Goal: Transaction & Acquisition: Book appointment/travel/reservation

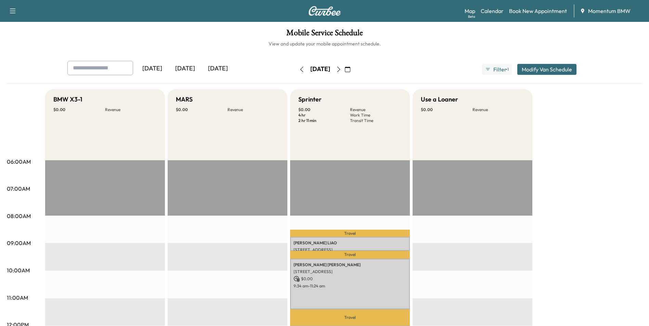
click at [350, 69] on icon "button" at bounding box center [347, 69] width 5 height 5
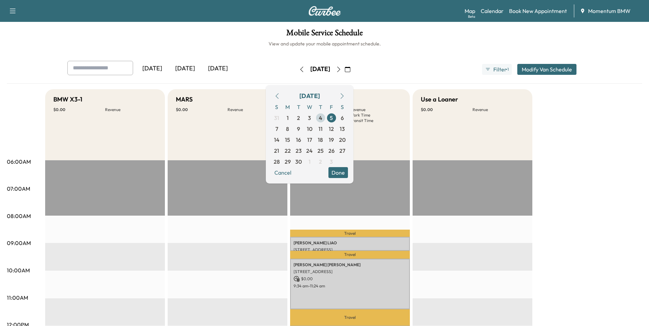
click at [322, 119] on span "4" at bounding box center [320, 118] width 3 height 8
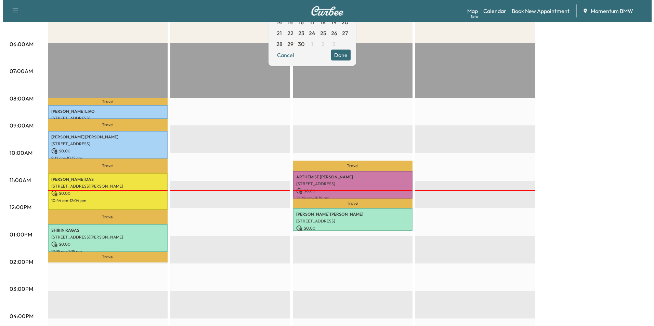
scroll to position [171, 0]
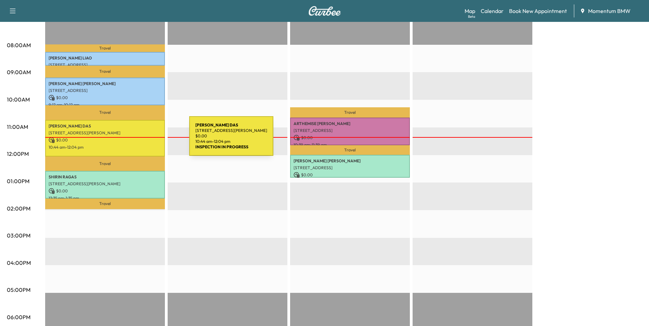
click at [138, 140] on p "$ 0.00" at bounding box center [105, 140] width 113 height 6
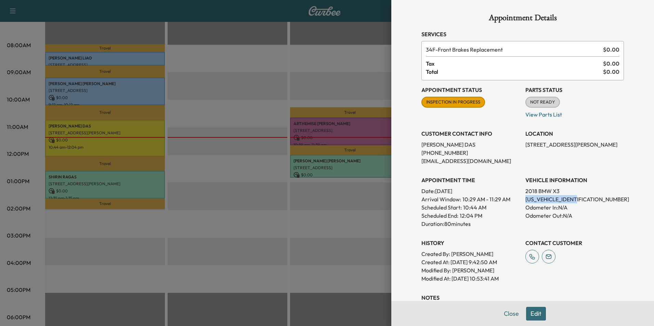
drag, startPoint x: 574, startPoint y: 198, endPoint x: 521, endPoint y: 199, distance: 53.4
click at [525, 199] on p "5UXTR9C55JLC73371" at bounding box center [574, 199] width 99 height 8
drag, startPoint x: 521, startPoint y: 199, endPoint x: 563, endPoint y: 200, distance: 41.7
copy p "5UXTR9C55JLC73371"
drag, startPoint x: 580, startPoint y: 146, endPoint x: 521, endPoint y: 145, distance: 58.8
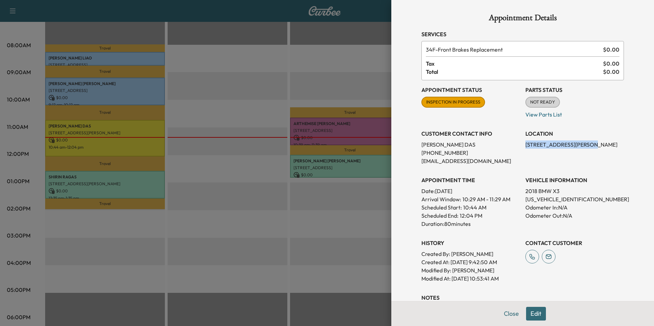
click at [525, 145] on p "[STREET_ADDRESS][PERSON_NAME]" at bounding box center [574, 145] width 99 height 8
drag, startPoint x: 521, startPoint y: 145, endPoint x: 562, endPoint y: 144, distance: 40.4
copy p "30527 Lavender Basil Ln"
click at [507, 311] on button "Close" at bounding box center [511, 314] width 24 height 14
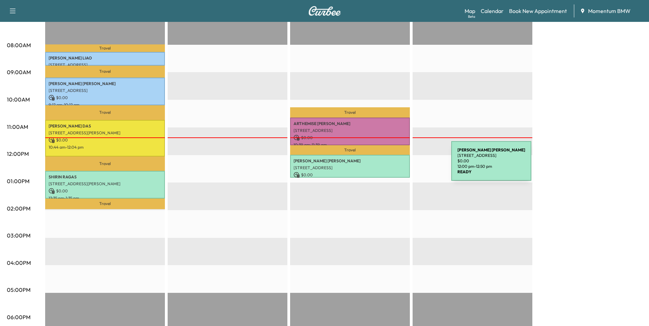
click at [400, 165] on p "[STREET_ADDRESS]" at bounding box center [349, 167] width 113 height 5
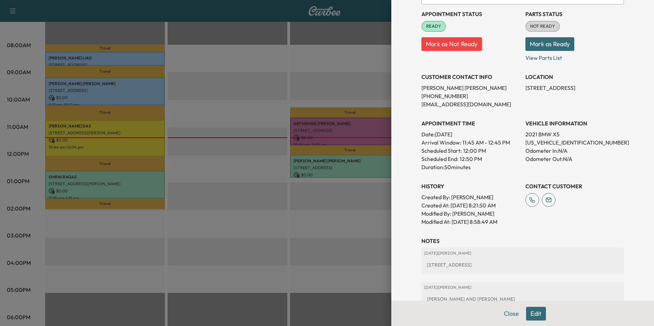
scroll to position [103, 0]
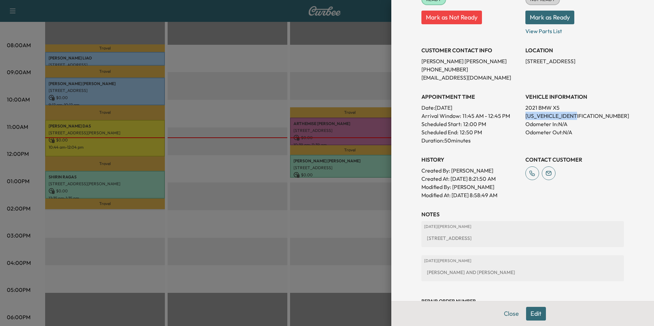
drag, startPoint x: 579, startPoint y: 115, endPoint x: 521, endPoint y: 117, distance: 57.5
click at [525, 117] on p "[US_VEHICLE_IDENTIFICATION_NUMBER]" at bounding box center [574, 116] width 99 height 8
drag, startPoint x: 521, startPoint y: 117, endPoint x: 568, endPoint y: 116, distance: 46.9
copy p "[US_VEHICLE_IDENTIFICATION_NUMBER]"
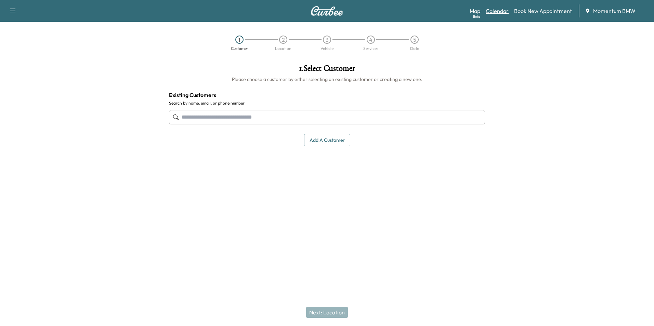
click at [500, 9] on link "Calendar" at bounding box center [497, 11] width 23 height 8
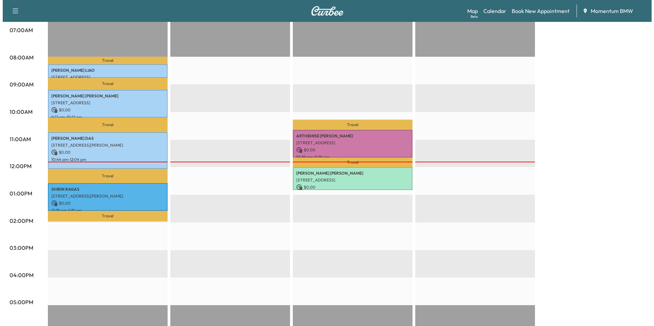
scroll to position [171, 0]
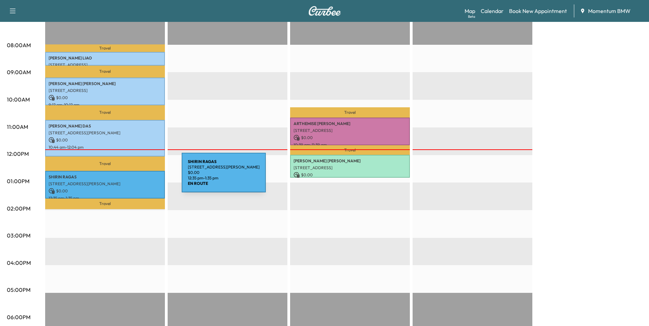
click at [130, 177] on p "[PERSON_NAME]" at bounding box center [105, 176] width 113 height 5
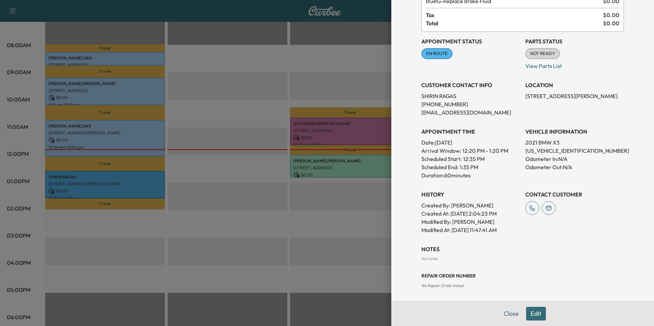
scroll to position [50, 0]
click at [532, 317] on button "Edit" at bounding box center [536, 314] width 20 height 14
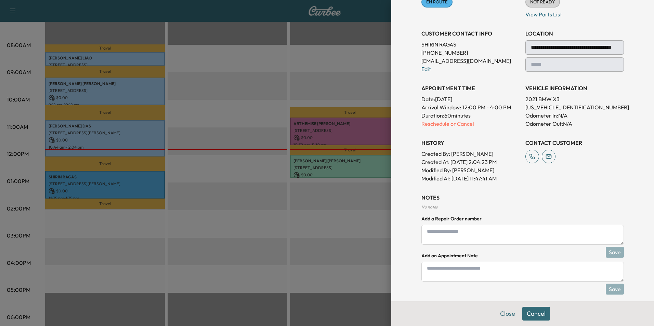
scroll to position [107, 0]
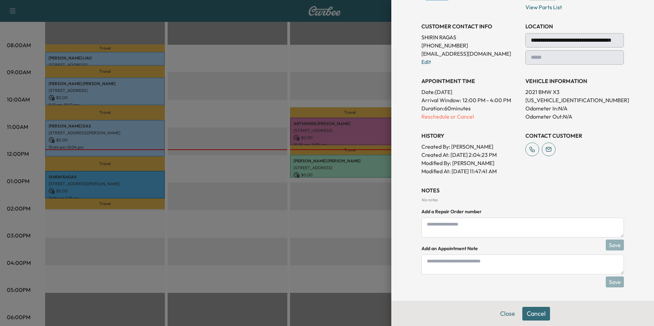
click at [471, 267] on textarea at bounding box center [522, 265] width 202 height 20
type textarea "*"
type textarea "****"
click at [614, 284] on button "Save" at bounding box center [615, 282] width 18 height 11
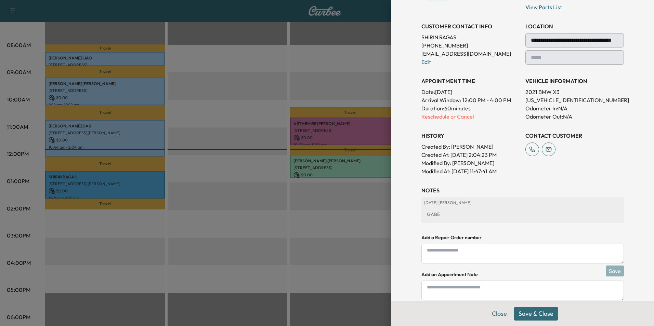
click at [535, 313] on button "Save & Close" at bounding box center [536, 314] width 44 height 14
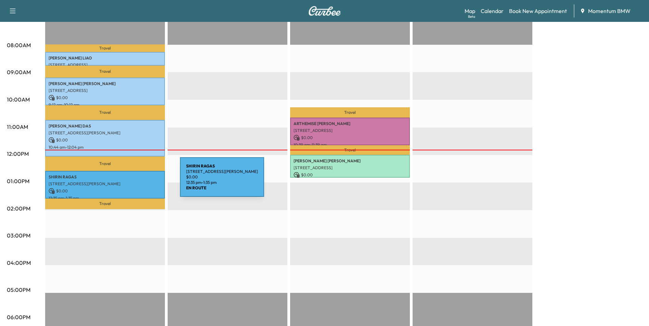
click at [128, 181] on p "[STREET_ADDRESS][PERSON_NAME]" at bounding box center [105, 183] width 113 height 5
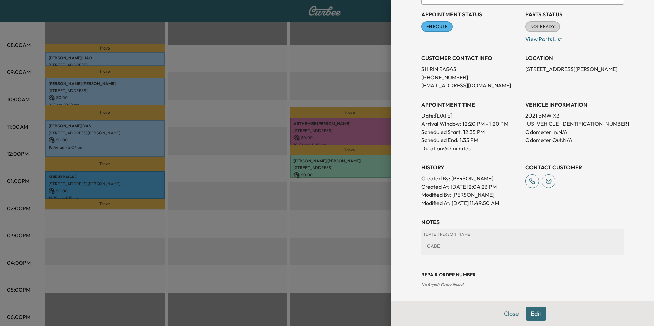
scroll to position [76, 0]
click at [506, 314] on button "Close" at bounding box center [511, 314] width 24 height 14
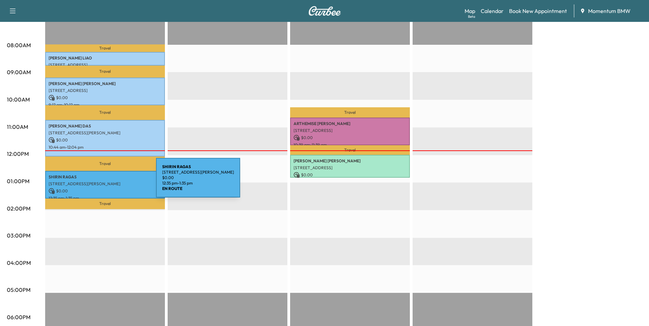
click at [105, 182] on p "[STREET_ADDRESS][PERSON_NAME]" at bounding box center [105, 183] width 113 height 5
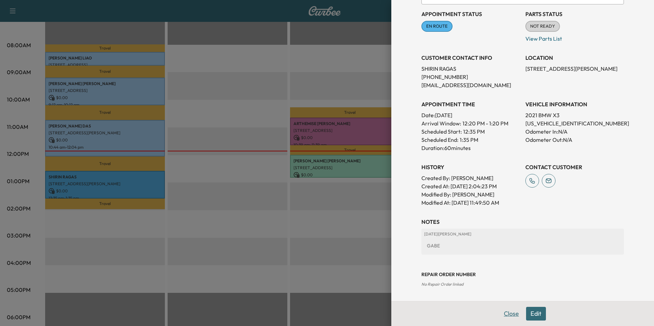
drag, startPoint x: 503, startPoint y: 315, endPoint x: 504, endPoint y: 309, distance: 5.8
click at [504, 315] on button "Close" at bounding box center [511, 314] width 24 height 14
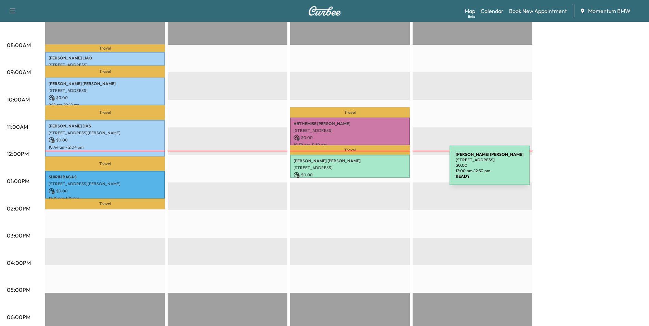
click at [398, 170] on div "[PERSON_NAME] [STREET_ADDRESS] $ 0.00 12:00 pm - 12:50 pm" at bounding box center [350, 166] width 120 height 23
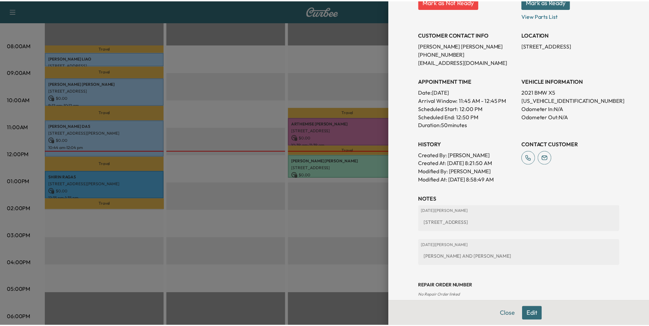
scroll to position [129, 0]
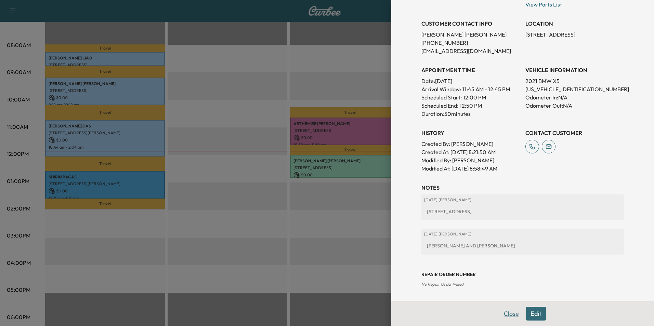
click at [505, 312] on button "Close" at bounding box center [511, 314] width 24 height 14
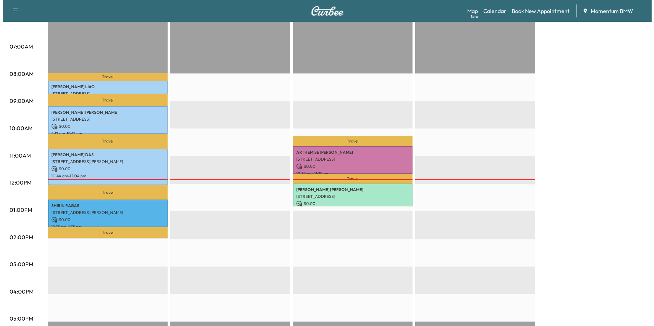
scroll to position [0, 0]
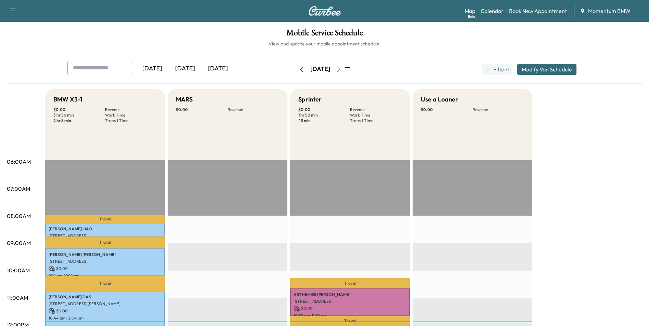
click at [341, 69] on icon "button" at bounding box center [338, 69] width 5 height 5
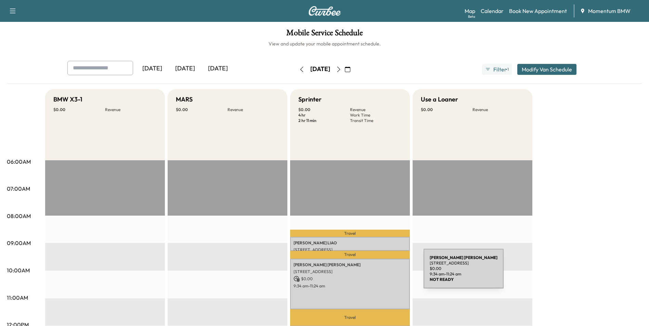
click at [372, 273] on p "[STREET_ADDRESS]" at bounding box center [349, 271] width 113 height 5
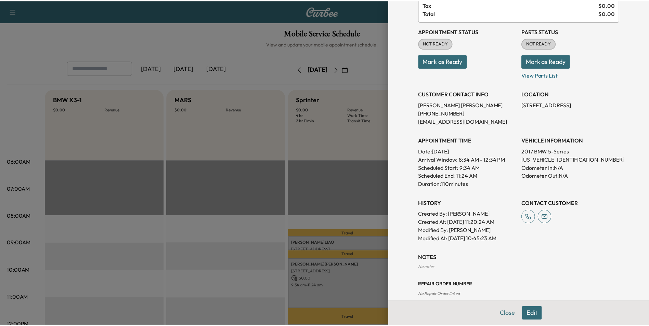
scroll to position [77, 0]
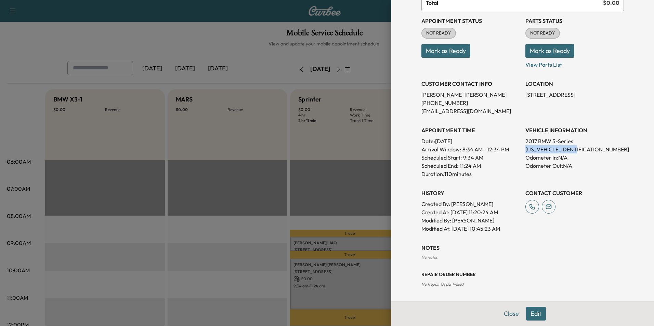
drag, startPoint x: 577, startPoint y: 149, endPoint x: 522, endPoint y: 153, distance: 55.8
click at [525, 153] on p "[US_VEHICLE_IDENTIFICATION_NUMBER]" at bounding box center [574, 149] width 99 height 8
drag, startPoint x: 522, startPoint y: 153, endPoint x: 554, endPoint y: 149, distance: 33.0
copy p "[US_VEHICLE_IDENTIFICATION_NUMBER]"
click at [511, 314] on button "Close" at bounding box center [511, 314] width 24 height 14
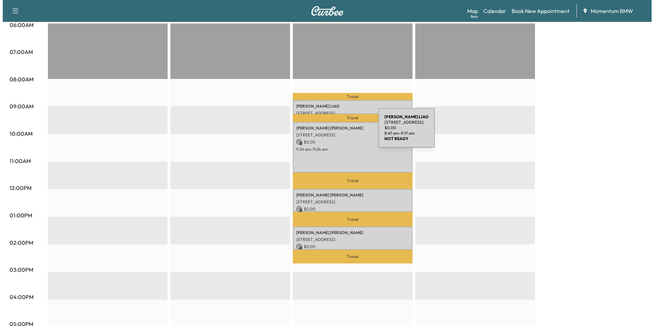
scroll to position [0, 0]
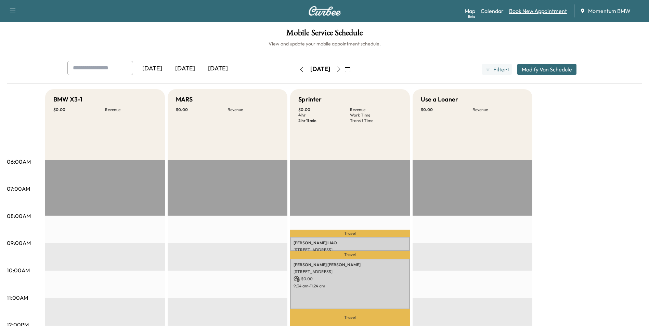
click at [532, 13] on link "Book New Appointment" at bounding box center [538, 11] width 58 height 8
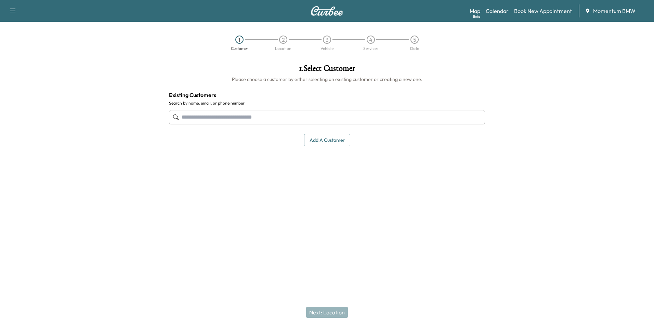
click at [284, 116] on input "text" at bounding box center [327, 117] width 316 height 14
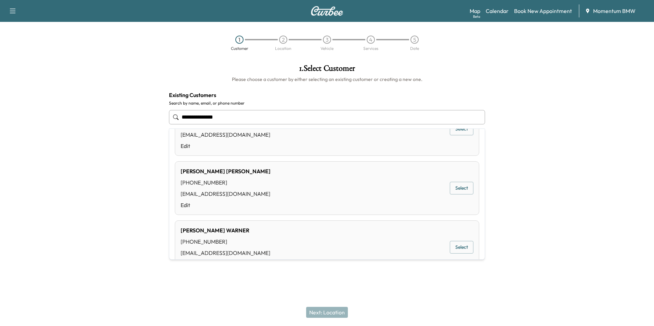
scroll to position [295, 0]
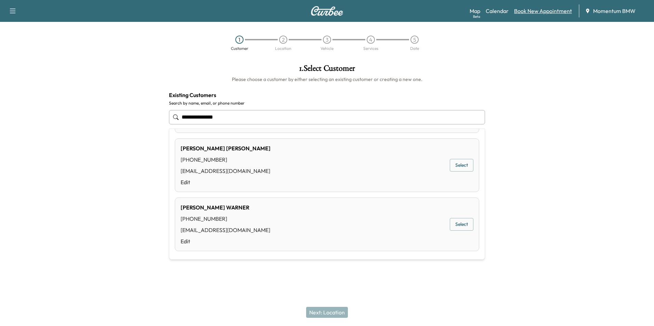
type input "**********"
click at [549, 10] on link "Book New Appointment" at bounding box center [543, 11] width 58 height 8
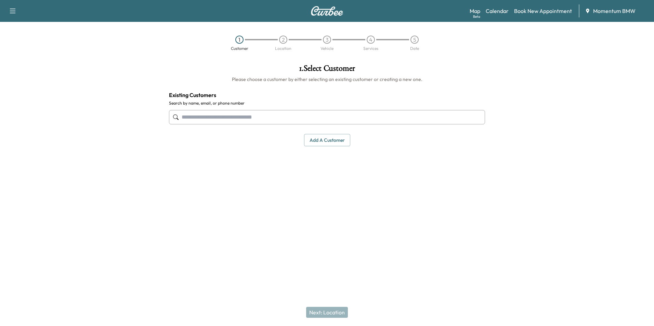
click at [321, 139] on button "Add a customer" at bounding box center [327, 140] width 46 height 13
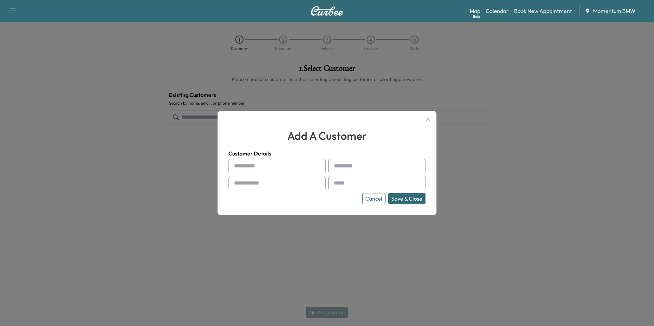
click at [254, 168] on input "text" at bounding box center [276, 166] width 97 height 14
type input "*******"
click at [288, 184] on input "text" at bounding box center [276, 183] width 97 height 14
click at [286, 185] on input "text" at bounding box center [276, 183] width 97 height 14
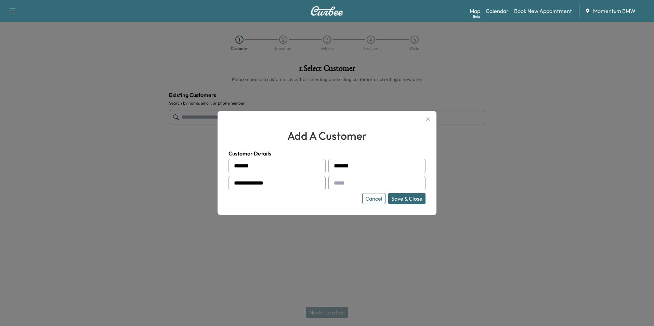
type input "**********"
click at [378, 184] on input "text" at bounding box center [376, 183] width 97 height 14
paste input "**********"
type input "**********"
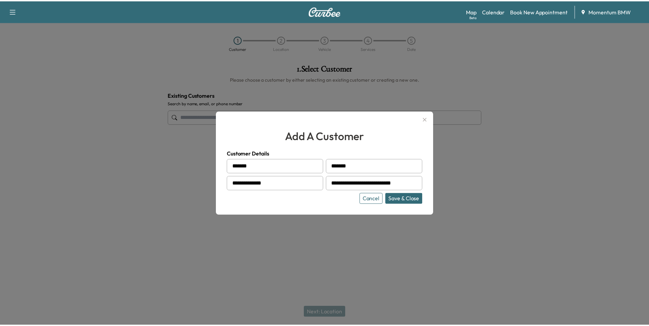
scroll to position [0, 0]
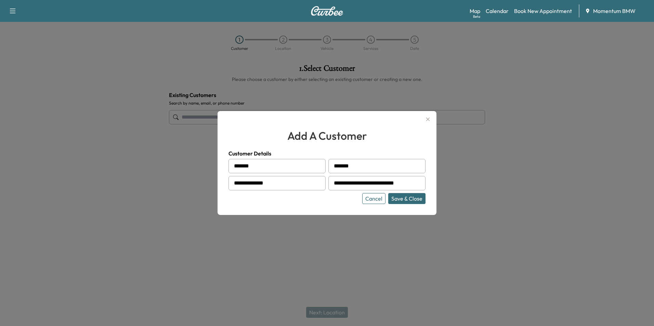
click at [413, 198] on button "Save & Close" at bounding box center [406, 198] width 37 height 11
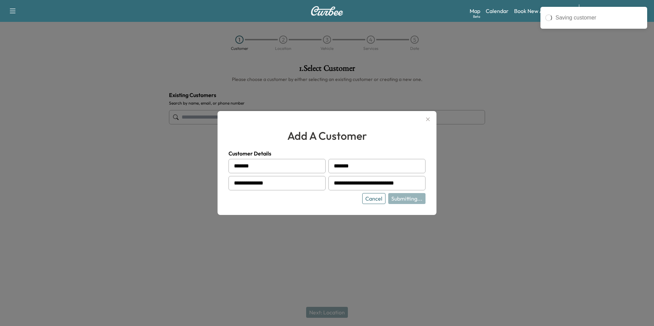
type input "**********"
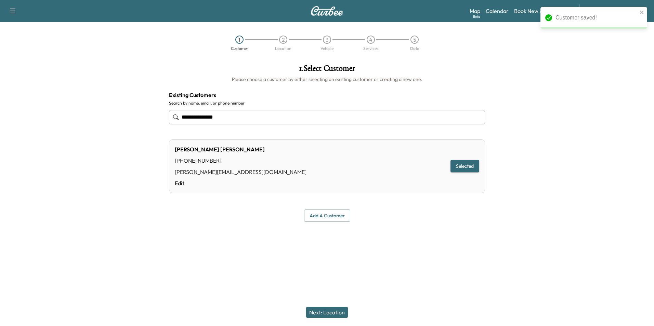
click at [337, 313] on button "Next: Location" at bounding box center [327, 312] width 42 height 11
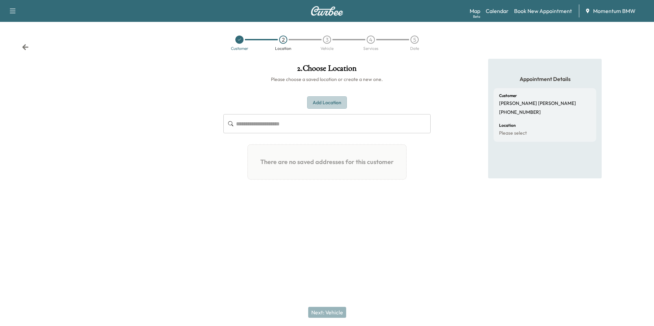
click at [330, 104] on button "Add Location" at bounding box center [327, 102] width 40 height 13
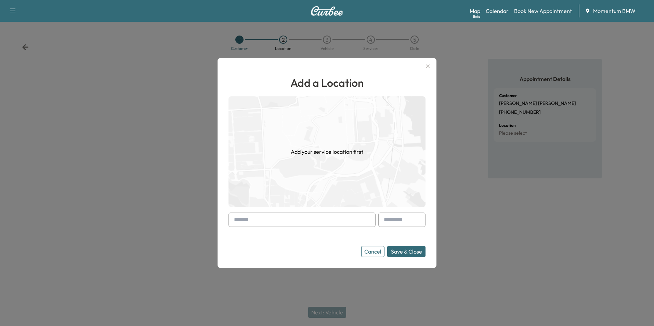
paste input "**********"
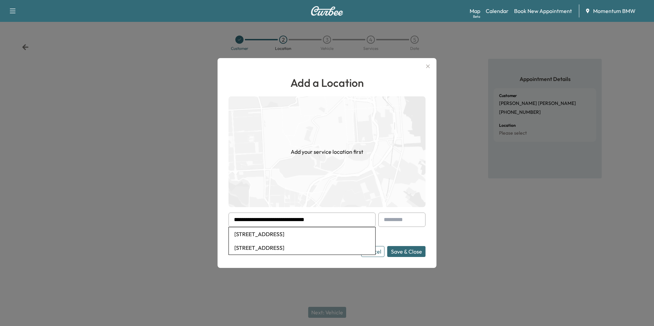
click at [325, 235] on li "[STREET_ADDRESS]" at bounding box center [302, 234] width 146 height 14
type input "**********"
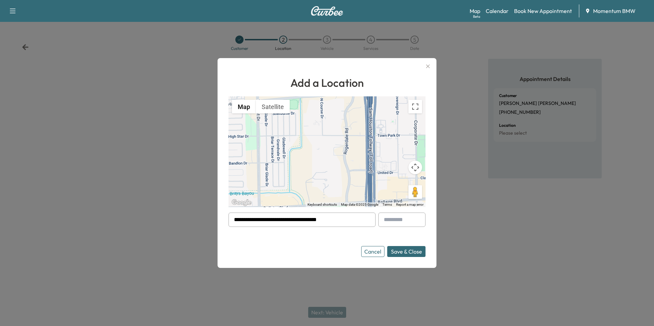
click at [405, 252] on button "Save & Close" at bounding box center [406, 251] width 38 height 11
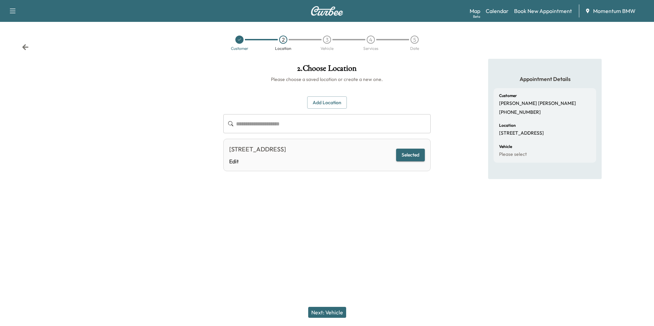
click at [324, 313] on button "Next: Vehicle" at bounding box center [327, 312] width 38 height 11
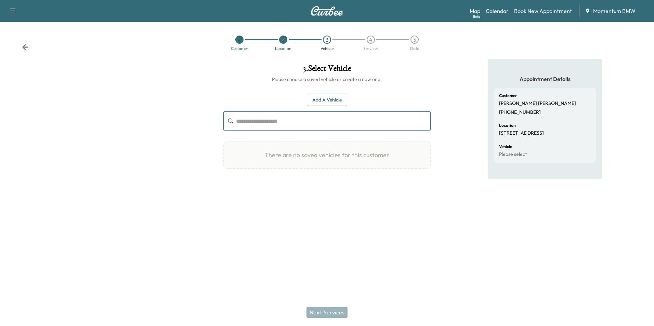
paste input "**********"
type input "**********"
click at [335, 103] on button "Add a Vehicle" at bounding box center [327, 100] width 40 height 13
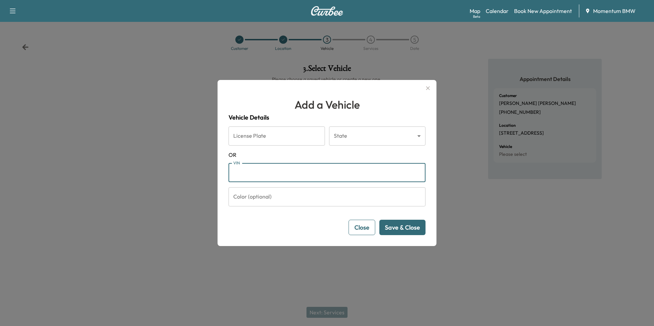
paste input "**********"
type input "**********"
click at [402, 231] on button "Save & Close" at bounding box center [402, 227] width 46 height 15
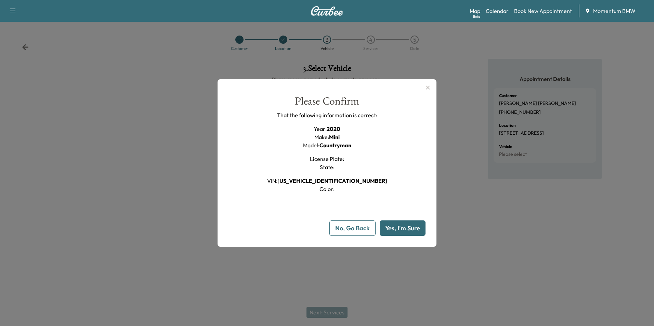
click at [406, 230] on button "Yes, I'm Sure" at bounding box center [403, 228] width 46 height 15
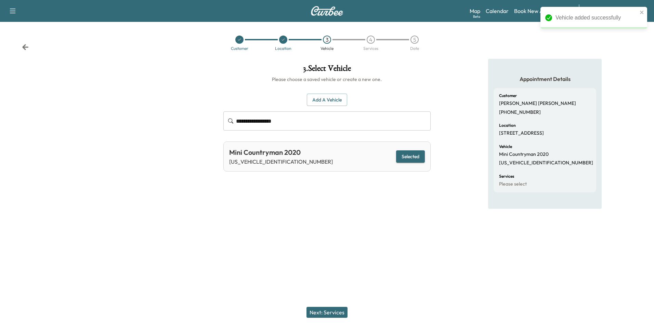
click at [338, 315] on button "Next: Services" at bounding box center [326, 312] width 41 height 11
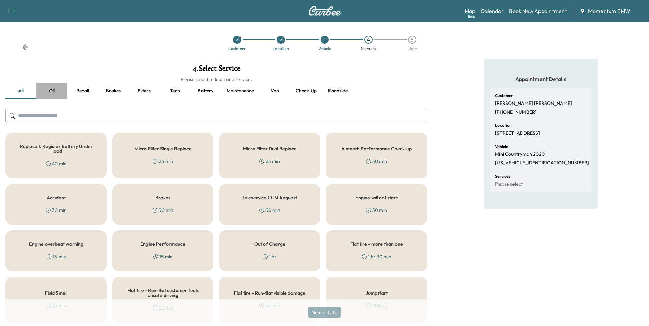
click at [48, 91] on button "Oil" at bounding box center [51, 91] width 31 height 16
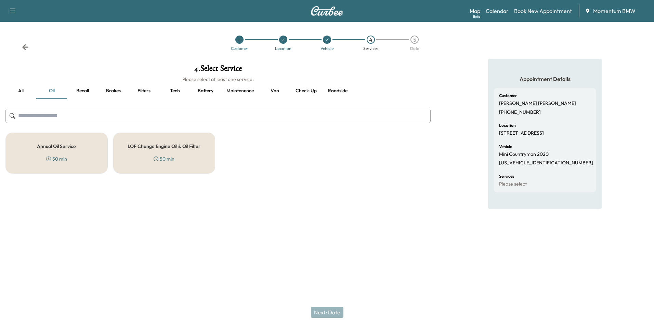
click at [74, 144] on h5 "Annual Oil Service" at bounding box center [56, 146] width 39 height 5
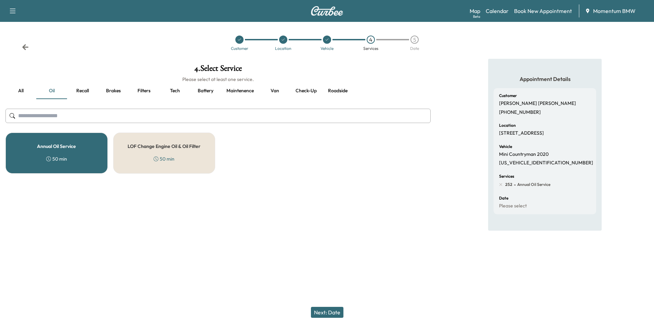
click at [337, 316] on button "Next: Date" at bounding box center [327, 312] width 32 height 11
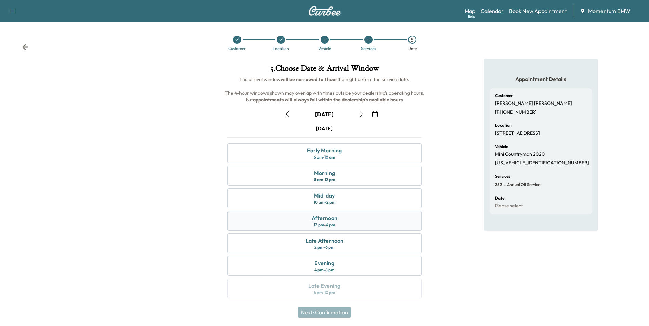
click at [393, 219] on div "Afternoon 12 pm - 4 pm" at bounding box center [324, 221] width 194 height 20
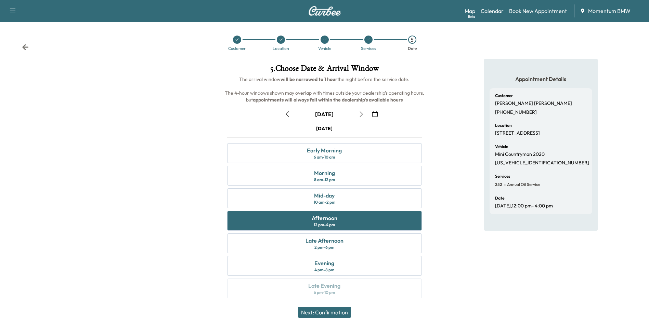
click at [337, 316] on button "Next: Confirmation" at bounding box center [324, 312] width 53 height 11
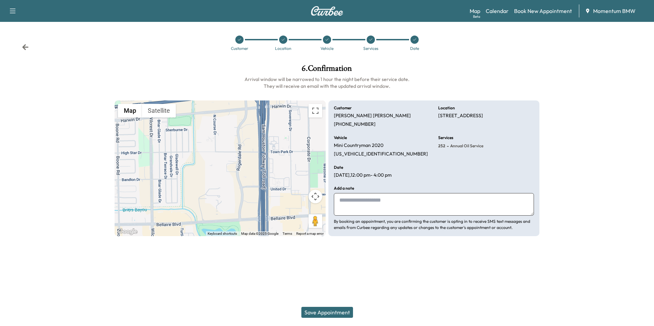
click at [442, 204] on textarea at bounding box center [434, 204] width 200 height 23
type textarea "*********"
click at [335, 313] on button "Save Appointment" at bounding box center [327, 312] width 52 height 11
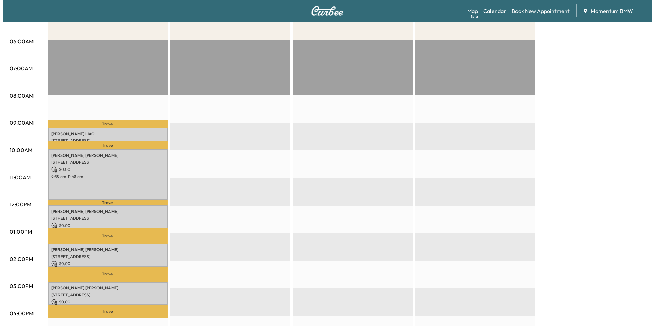
scroll to position [137, 0]
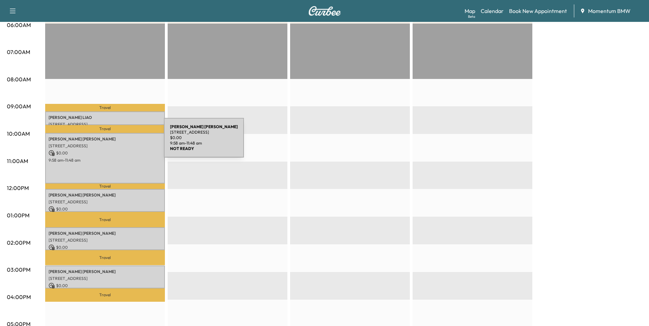
click at [113, 143] on p "[STREET_ADDRESS]" at bounding box center [105, 145] width 113 height 5
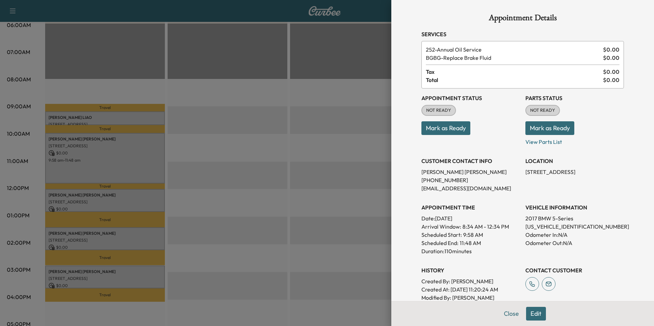
click at [532, 312] on button "Edit" at bounding box center [536, 314] width 20 height 14
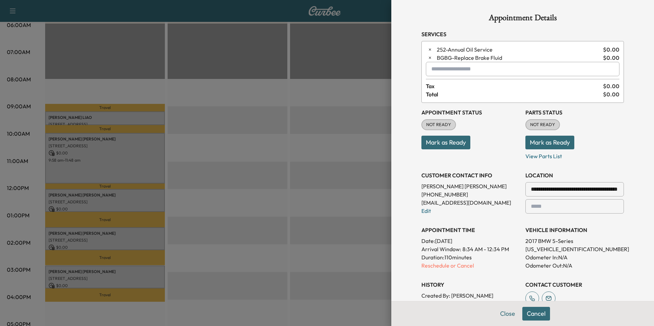
click at [583, 188] on input "**********" at bounding box center [574, 189] width 99 height 14
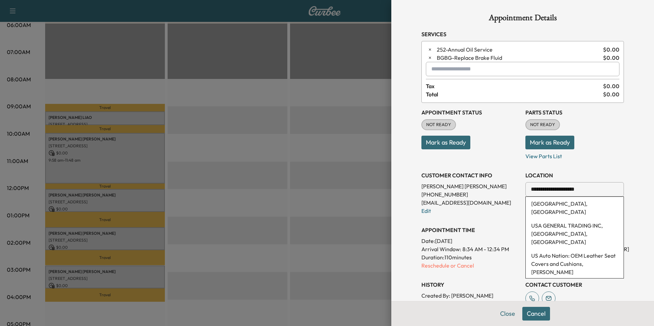
click at [581, 191] on input "**********" at bounding box center [574, 189] width 99 height 14
type input "*"
paste input "**********"
click at [589, 205] on li "[STREET_ADDRESS][PERSON_NAME]" at bounding box center [575, 208] width 98 height 22
type input "**********"
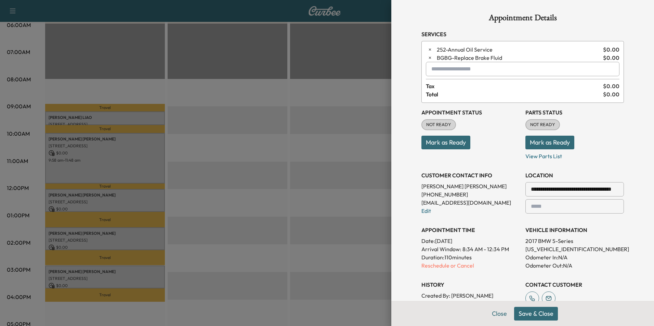
click at [539, 317] on button "Save & Close" at bounding box center [536, 314] width 44 height 14
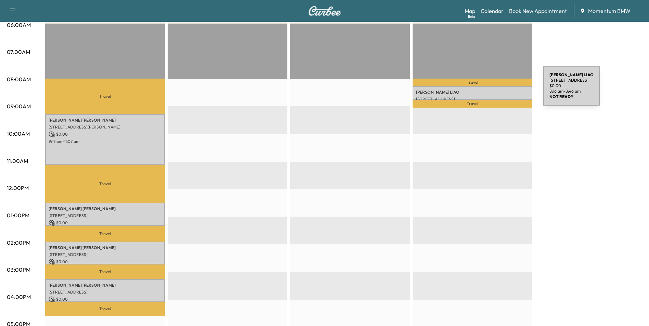
click at [492, 90] on p "[PERSON_NAME]" at bounding box center [472, 92] width 113 height 5
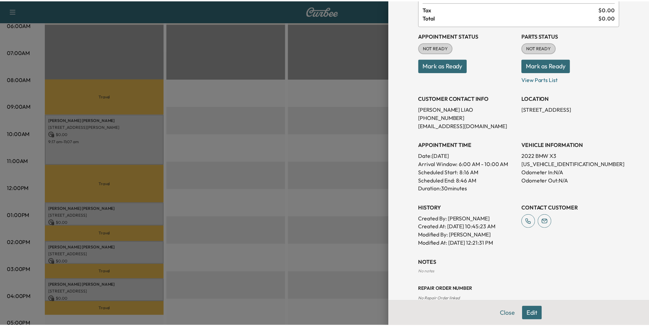
scroll to position [69, 0]
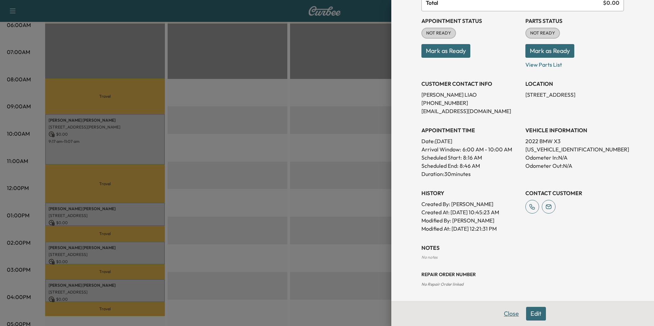
click at [505, 314] on button "Close" at bounding box center [511, 314] width 24 height 14
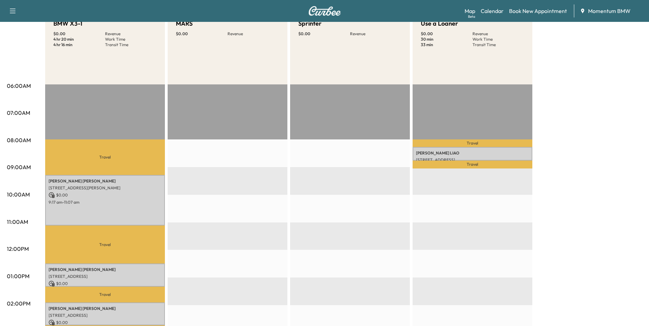
scroll to position [0, 0]
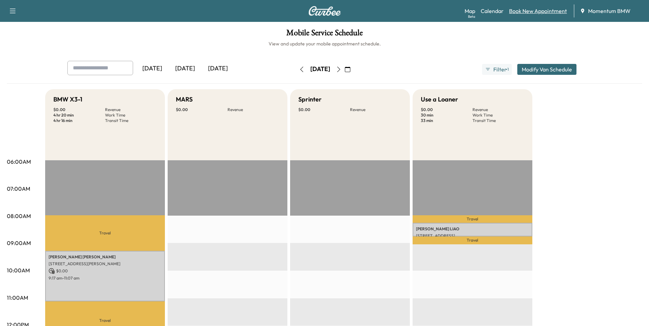
click at [533, 11] on link "Book New Appointment" at bounding box center [538, 11] width 58 height 8
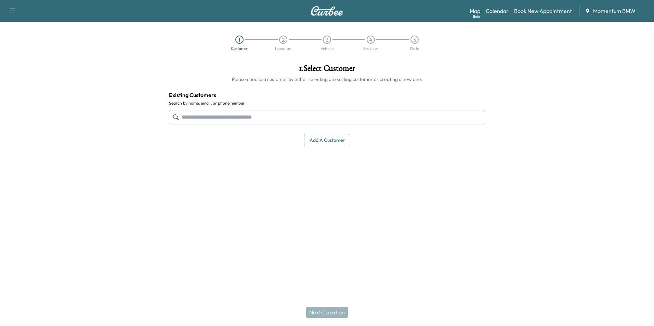
click at [332, 146] on button "Add a customer" at bounding box center [327, 140] width 46 height 13
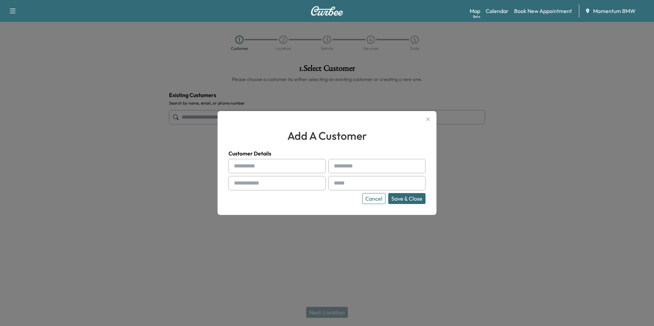
click at [296, 169] on input "text" at bounding box center [276, 166] width 97 height 14
type input "****"
type input "**********"
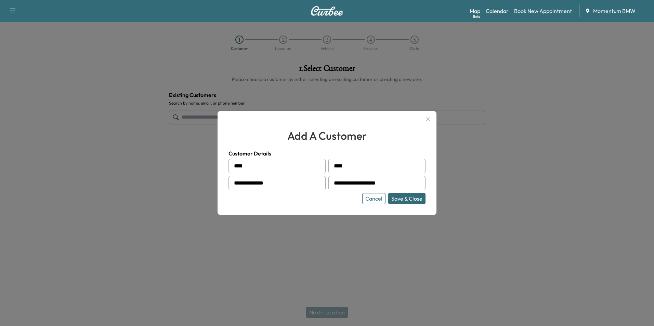
click at [406, 199] on button "Save & Close" at bounding box center [406, 198] width 37 height 11
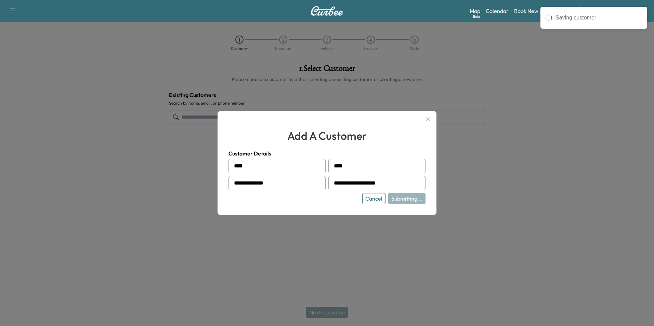
type input "*********"
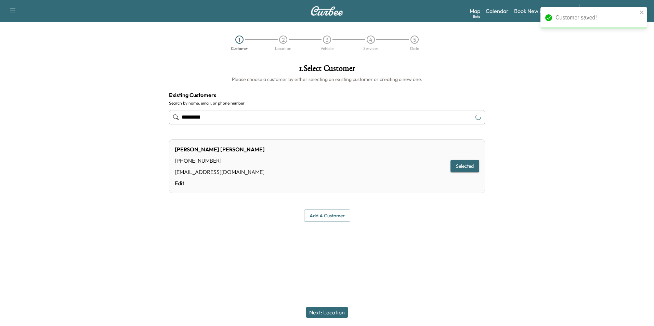
click at [338, 310] on button "Next: Location" at bounding box center [327, 312] width 42 height 11
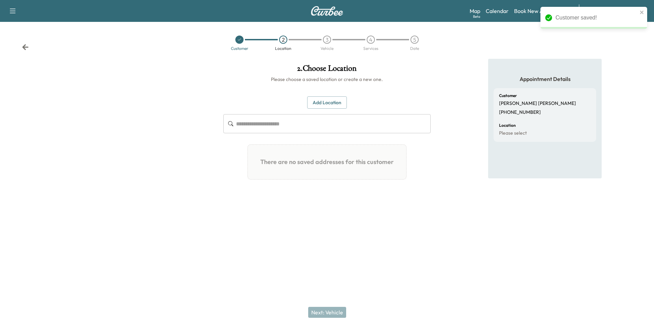
click at [332, 99] on button "Add Location" at bounding box center [327, 102] width 40 height 13
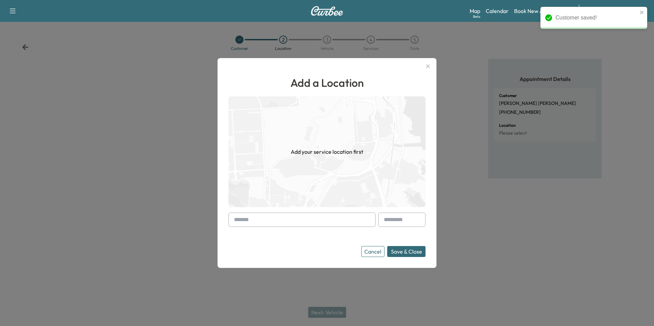
click at [307, 219] on input "text" at bounding box center [301, 220] width 147 height 14
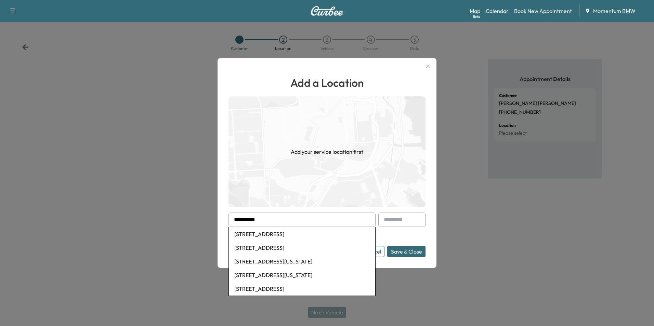
click at [290, 263] on li "[STREET_ADDRESS][US_STATE]" at bounding box center [302, 262] width 146 height 14
type input "**********"
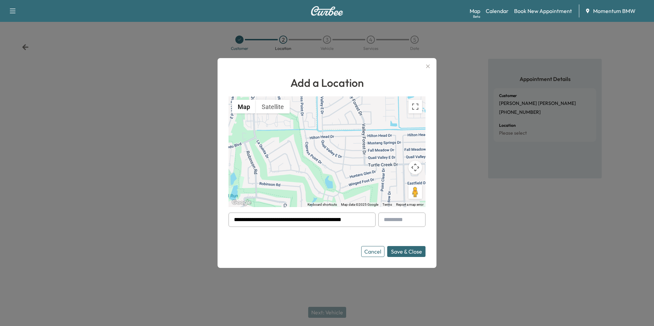
click at [411, 253] on button "Save & Close" at bounding box center [406, 251] width 38 height 11
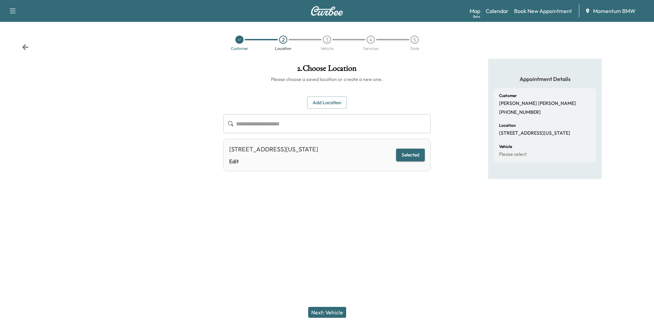
click at [335, 316] on button "Next: Vehicle" at bounding box center [327, 312] width 38 height 11
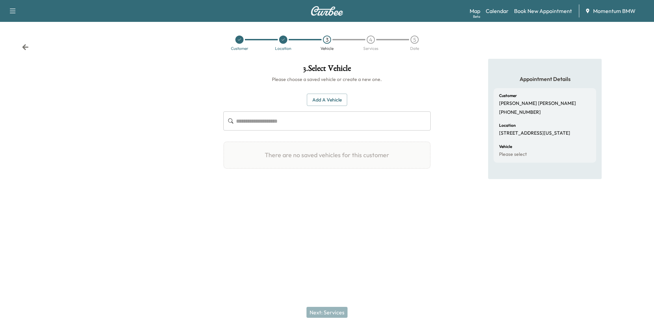
click at [330, 99] on button "Add a Vehicle" at bounding box center [327, 100] width 40 height 13
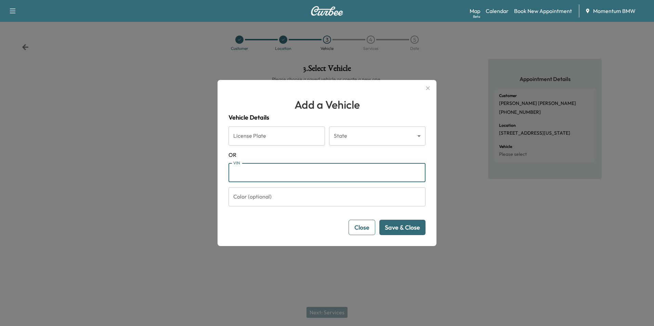
paste input "**********"
type input "**********"
click at [413, 231] on button "Save & Close" at bounding box center [402, 227] width 46 height 15
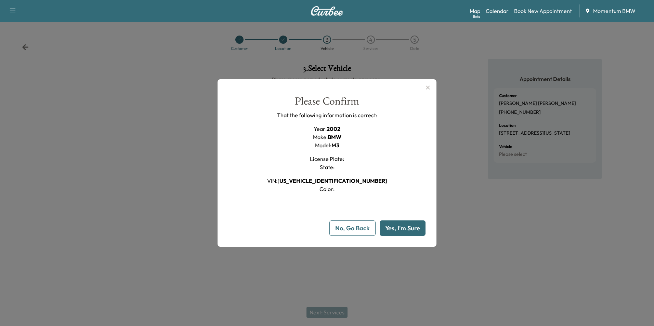
click at [413, 231] on button "Yes, I'm Sure" at bounding box center [403, 228] width 46 height 15
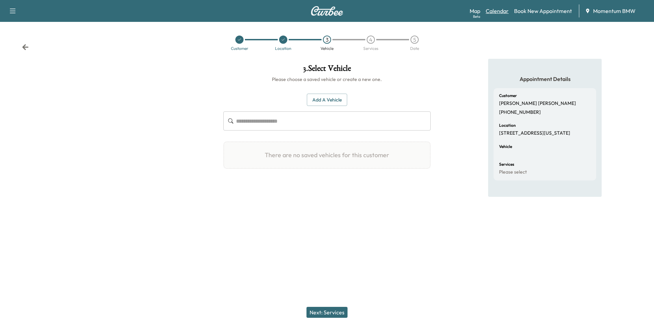
click at [496, 11] on link "Calendar" at bounding box center [497, 11] width 23 height 8
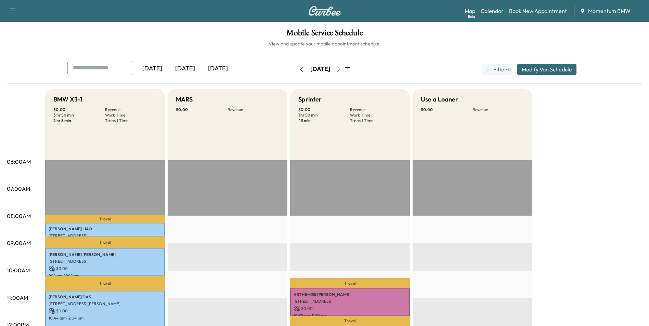
click at [341, 68] on icon "button" at bounding box center [338, 69] width 5 height 5
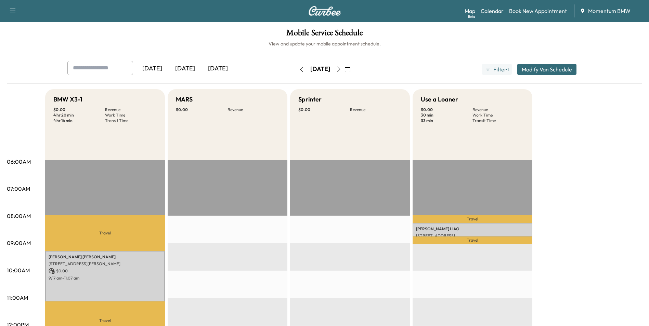
click at [299, 69] on icon "button" at bounding box center [301, 69] width 5 height 5
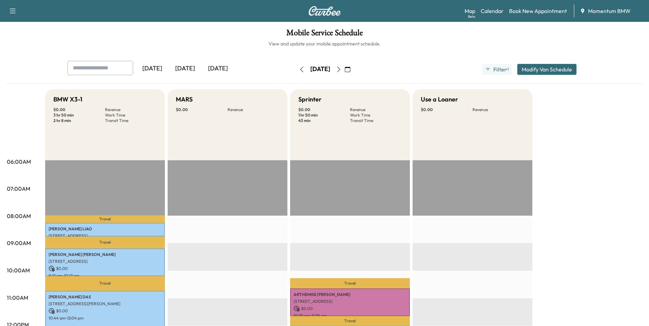
click at [340, 70] on icon "button" at bounding box center [338, 69] width 3 height 5
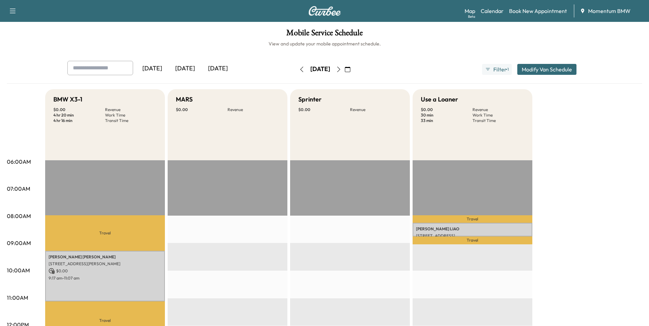
click at [299, 70] on icon "button" at bounding box center [301, 69] width 5 height 5
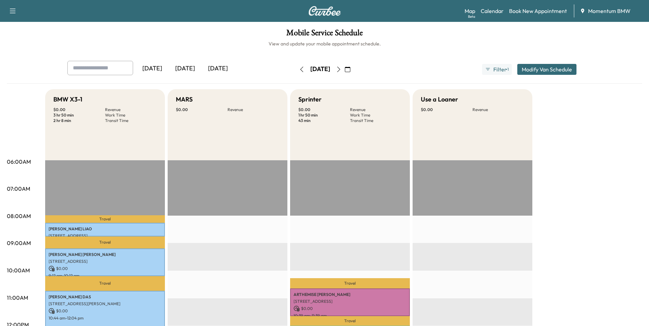
click at [296, 70] on button "button" at bounding box center [302, 69] width 12 height 11
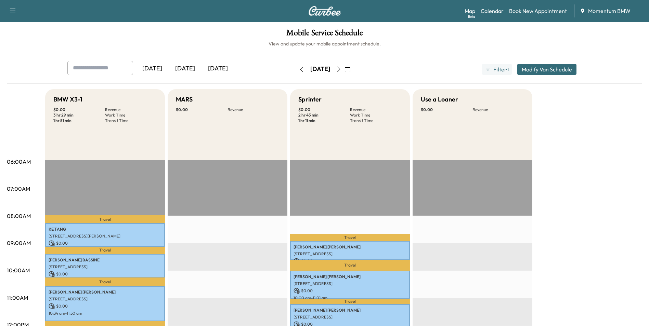
click at [341, 68] on icon "button" at bounding box center [338, 69] width 5 height 5
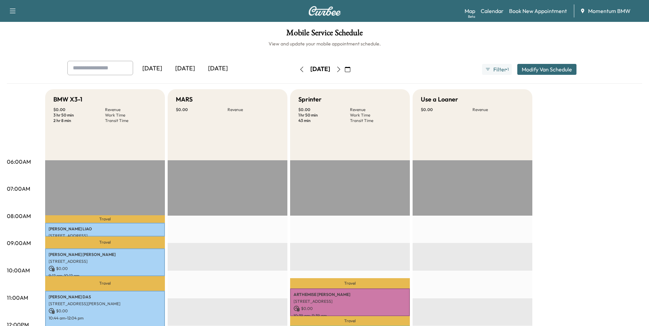
click at [341, 68] on icon "button" at bounding box center [338, 69] width 5 height 5
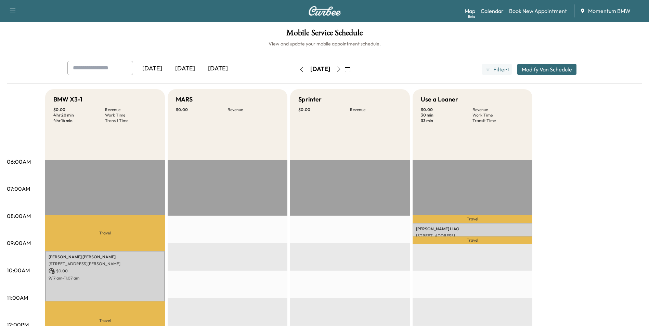
click at [353, 68] on button "button" at bounding box center [348, 69] width 12 height 11
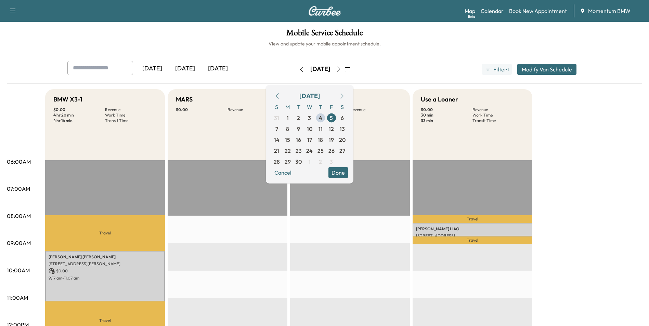
click at [341, 69] on icon "button" at bounding box center [338, 69] width 5 height 5
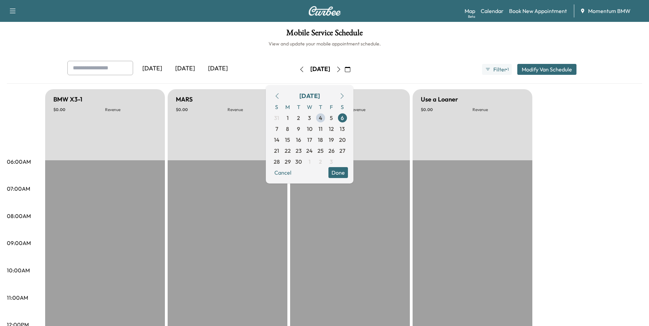
click at [341, 69] on icon "button" at bounding box center [338, 69] width 5 height 5
click at [340, 69] on icon "button" at bounding box center [338, 69] width 3 height 5
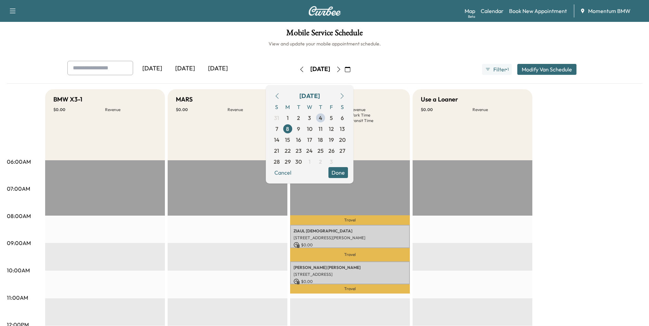
click at [529, 10] on link "Book New Appointment" at bounding box center [538, 11] width 58 height 8
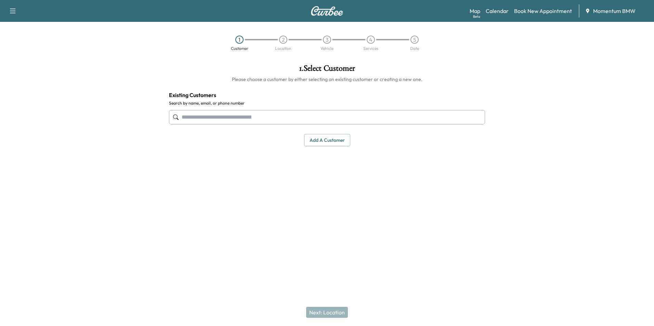
click at [312, 120] on input "text" at bounding box center [327, 117] width 316 height 14
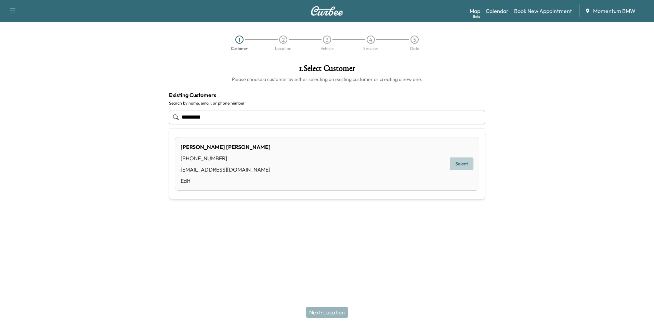
click at [458, 165] on button "Select" at bounding box center [462, 164] width 24 height 13
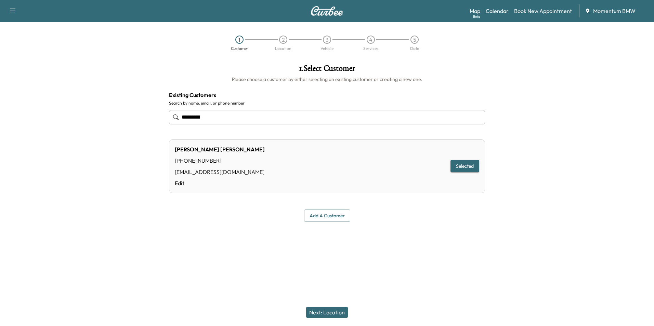
type input "*********"
click at [330, 312] on button "Next: Location" at bounding box center [327, 312] width 42 height 11
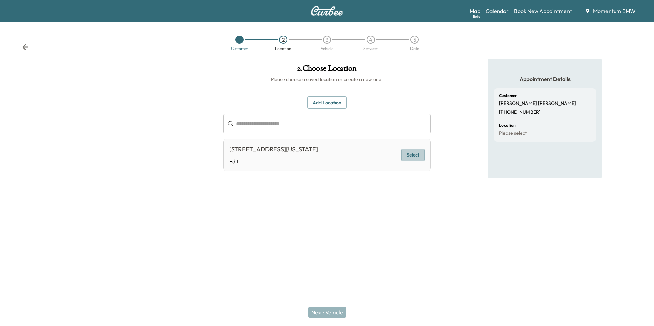
click at [415, 152] on button "Select" at bounding box center [413, 155] width 24 height 13
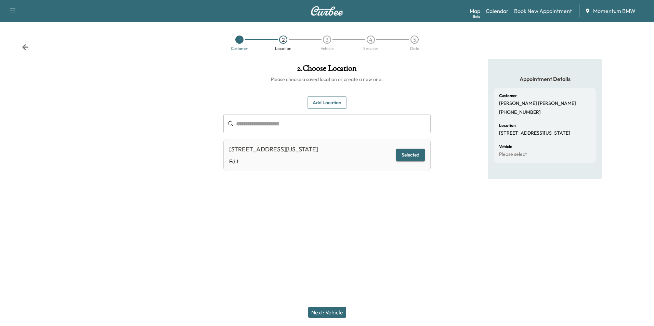
click at [331, 312] on button "Next: Vehicle" at bounding box center [327, 312] width 38 height 11
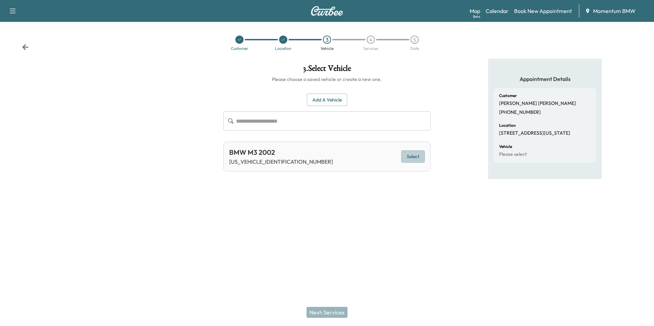
click at [412, 157] on button "Select" at bounding box center [413, 157] width 24 height 13
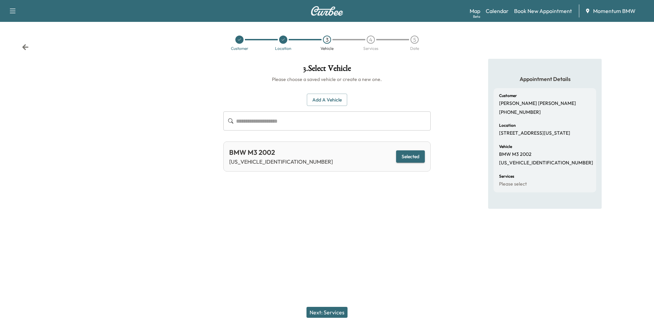
click at [337, 311] on button "Next: Services" at bounding box center [326, 312] width 41 height 11
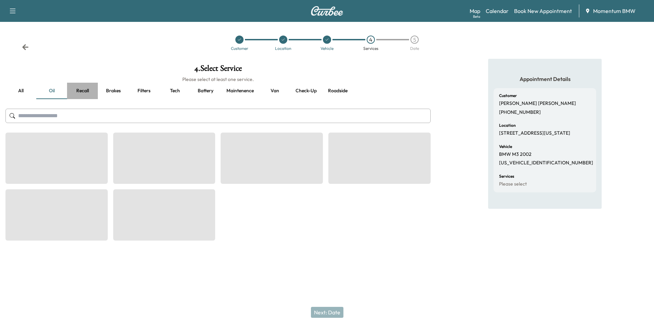
click at [82, 88] on button "Recall" at bounding box center [82, 91] width 31 height 16
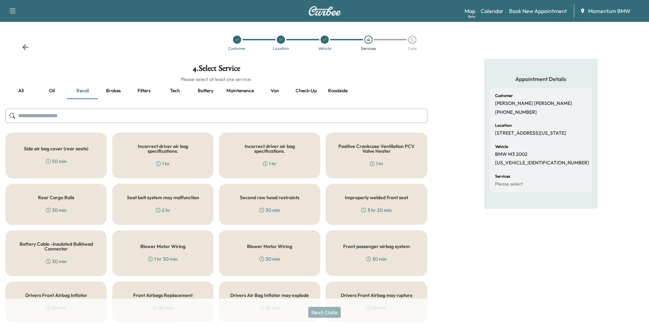
click at [162, 162] on div "1 hr" at bounding box center [163, 163] width 14 height 7
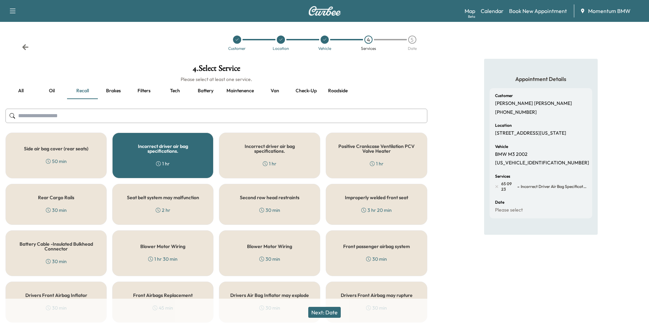
click at [335, 314] on button "Next: Date" at bounding box center [324, 312] width 32 height 11
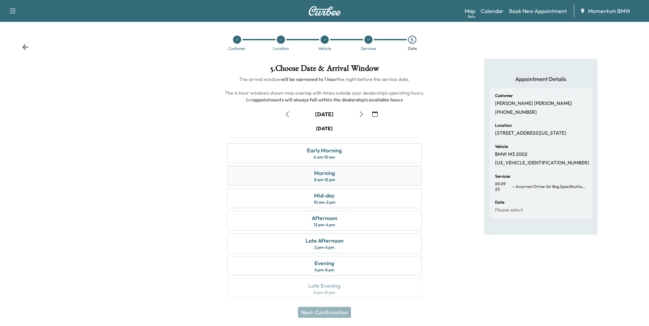
click at [320, 173] on div "Morning" at bounding box center [324, 173] width 21 height 8
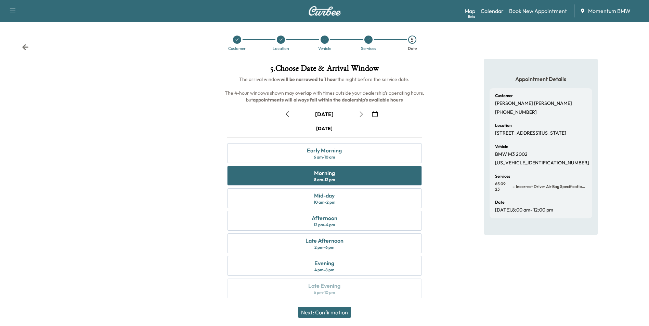
click at [323, 308] on button "Next: Confirmation" at bounding box center [324, 312] width 53 height 11
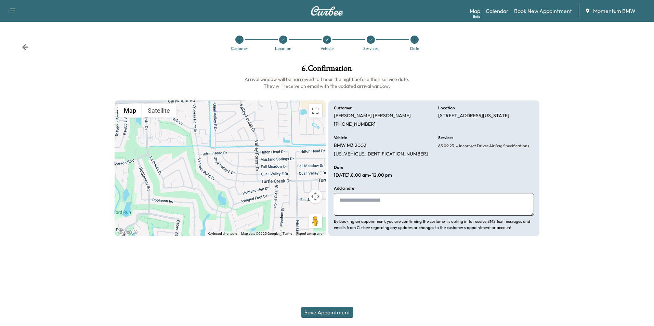
click at [430, 202] on textarea at bounding box center [434, 204] width 200 height 23
type textarea "**"
click at [331, 313] on button "Save Appointment" at bounding box center [327, 312] width 52 height 11
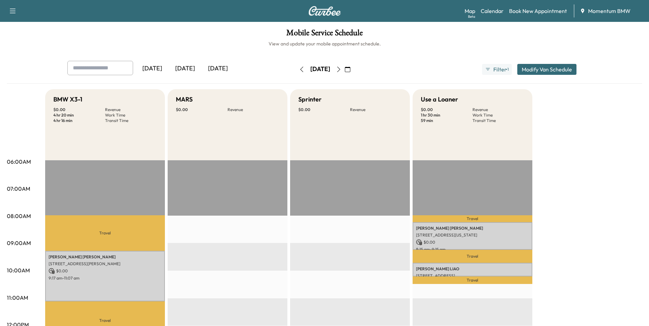
click at [299, 69] on icon "button" at bounding box center [301, 69] width 5 height 5
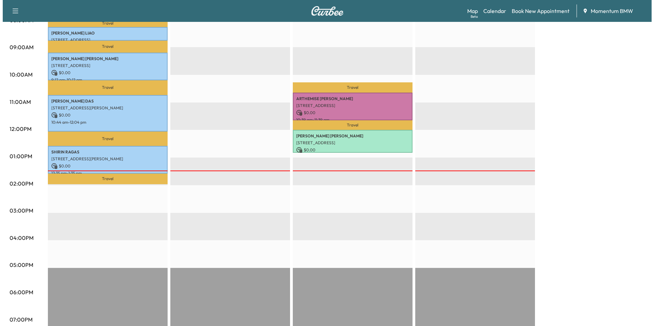
scroll to position [205, 0]
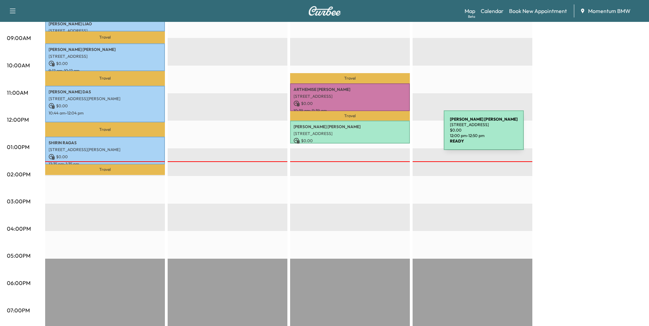
click at [392, 134] on p "[STREET_ADDRESS]" at bounding box center [349, 133] width 113 height 5
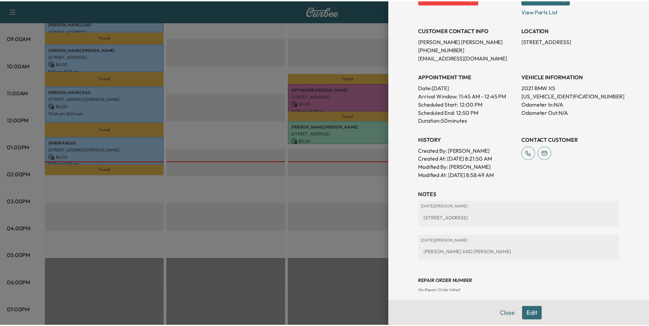
scroll to position [129, 0]
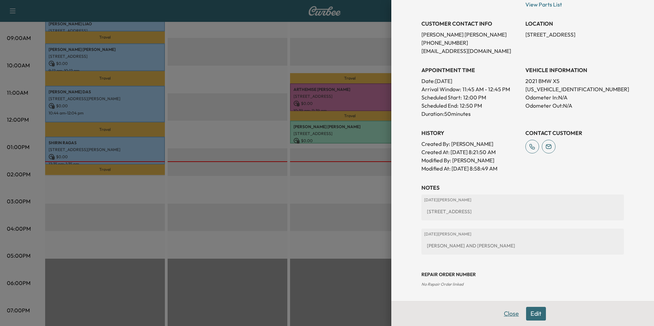
click at [503, 313] on button "Close" at bounding box center [511, 314] width 24 height 14
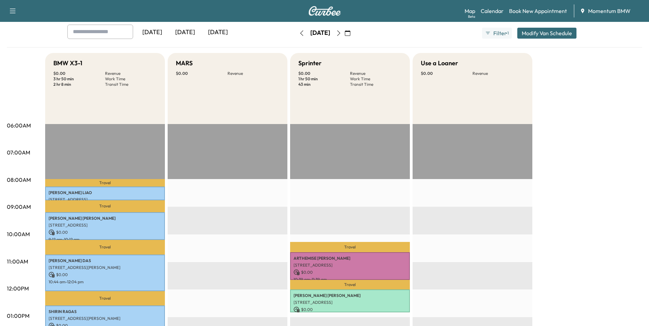
scroll to position [34, 0]
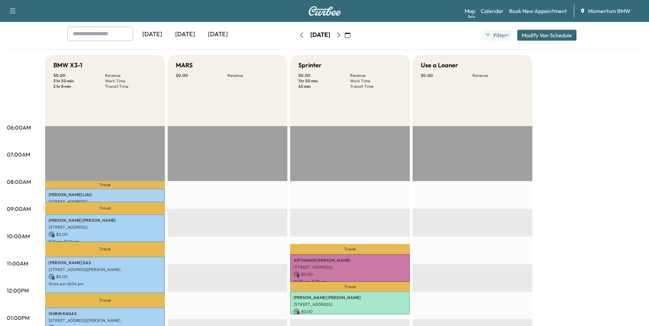
click at [341, 37] on icon "button" at bounding box center [338, 34] width 5 height 5
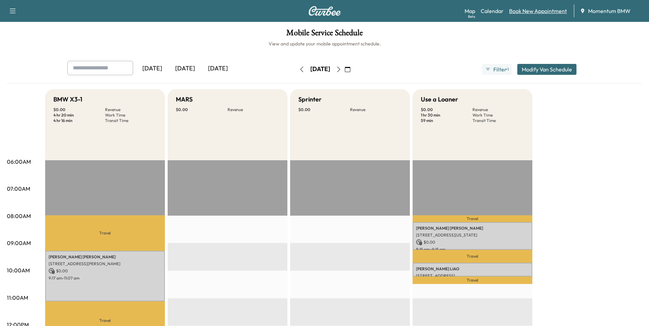
click at [546, 13] on link "Book New Appointment" at bounding box center [538, 11] width 58 height 8
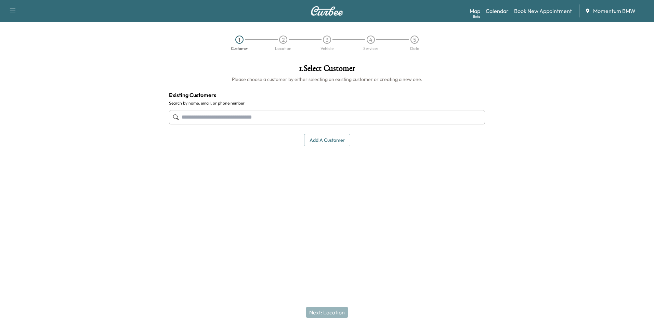
click at [331, 143] on button "Add a customer" at bounding box center [327, 140] width 46 height 13
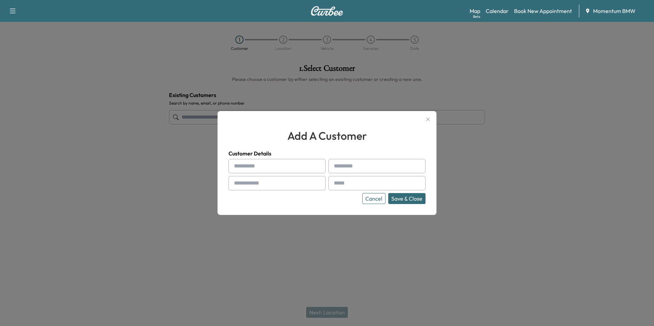
click at [303, 167] on input "text" at bounding box center [276, 166] width 97 height 14
type input "******"
type input "*"
type input "********"
type input "**********"
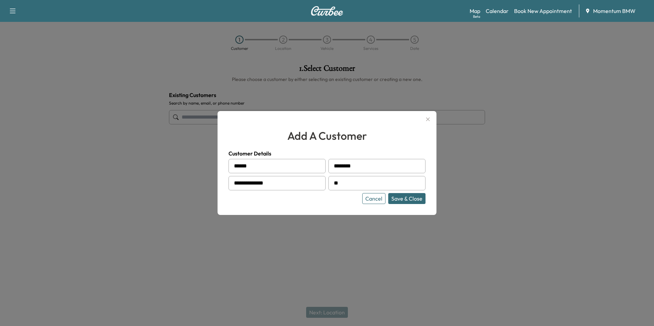
type input "*"
type input "**********"
click at [410, 200] on button "Save & Close" at bounding box center [406, 198] width 37 height 11
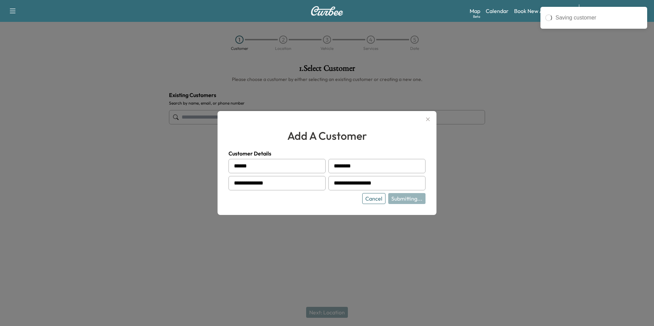
type input "**********"
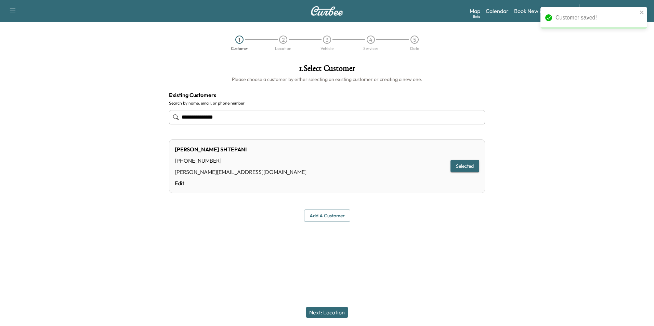
click at [333, 316] on button "Next: Location" at bounding box center [327, 312] width 42 height 11
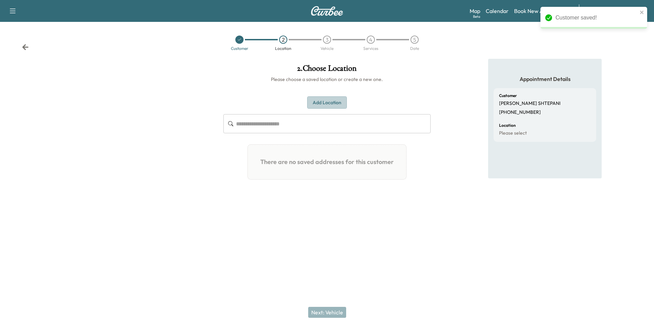
click at [329, 103] on button "Add Location" at bounding box center [327, 102] width 40 height 13
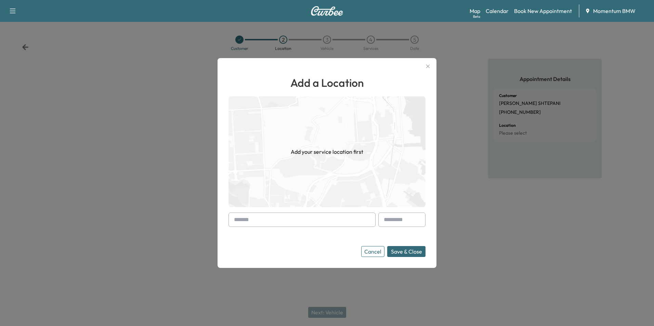
click at [340, 222] on input "text" at bounding box center [301, 220] width 147 height 14
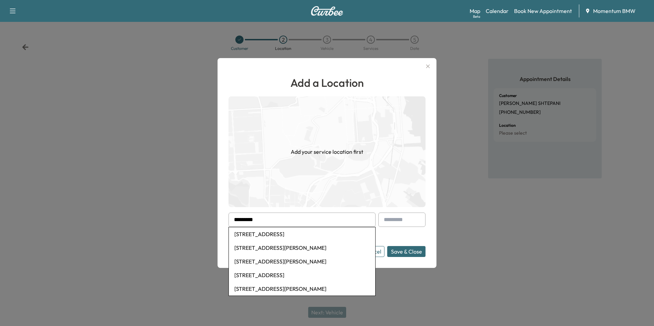
click at [309, 236] on li "[STREET_ADDRESS]" at bounding box center [302, 234] width 146 height 14
type input "**********"
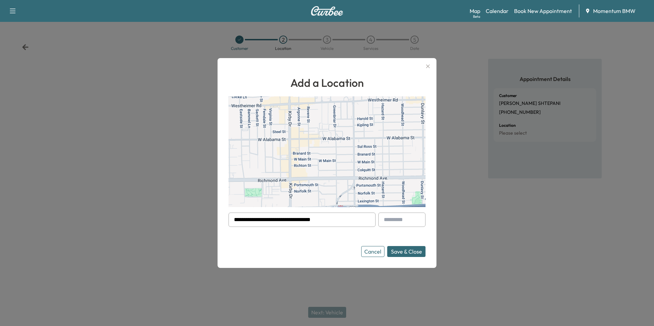
click at [402, 251] on button "Save & Close" at bounding box center [406, 251] width 38 height 11
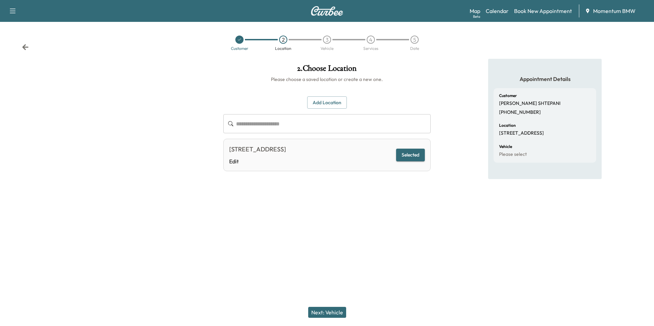
click at [336, 310] on button "Next: Vehicle" at bounding box center [327, 312] width 38 height 11
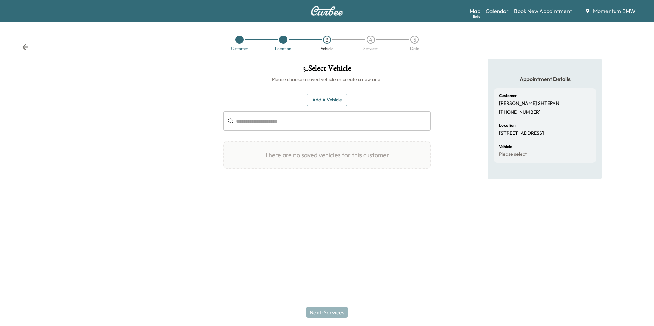
click at [332, 97] on button "Add a Vehicle" at bounding box center [327, 100] width 40 height 13
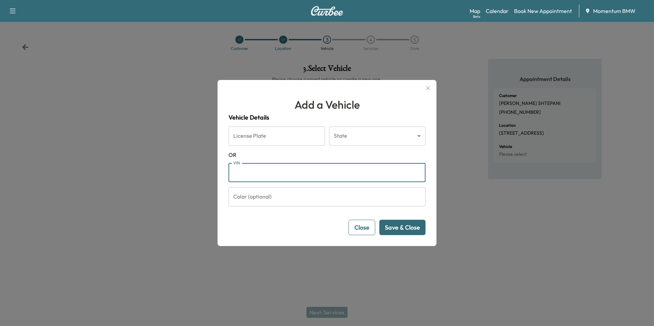
paste input "**********"
type input "**********"
click at [405, 225] on button "Save & Close" at bounding box center [402, 227] width 46 height 15
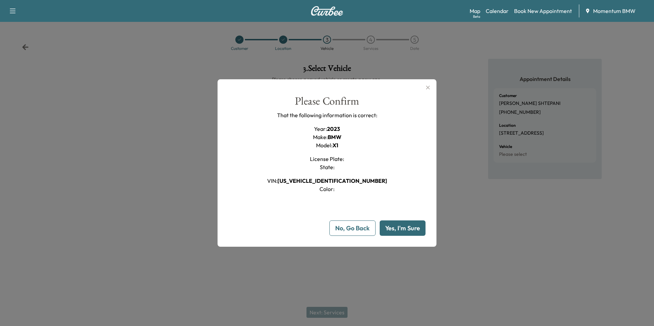
click at [415, 230] on button "Yes, I'm Sure" at bounding box center [403, 228] width 46 height 15
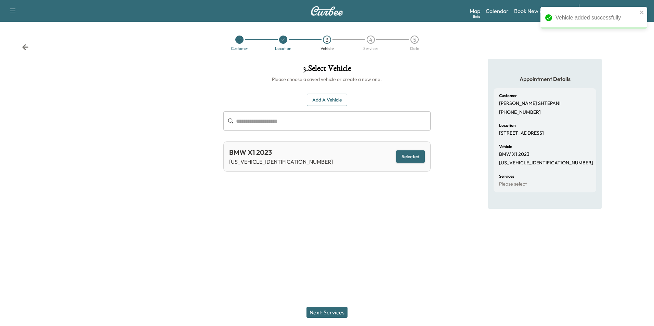
click at [335, 313] on button "Next: Services" at bounding box center [326, 312] width 41 height 11
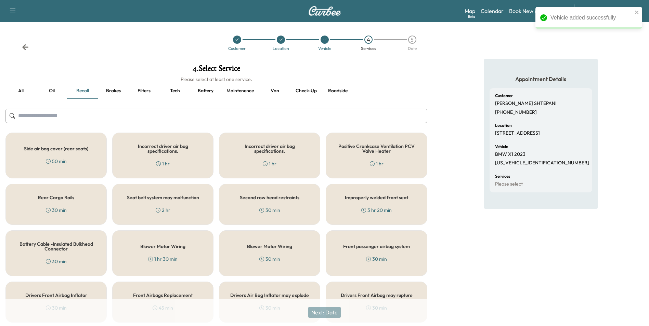
click at [331, 89] on button "Roadside" at bounding box center [337, 91] width 31 height 16
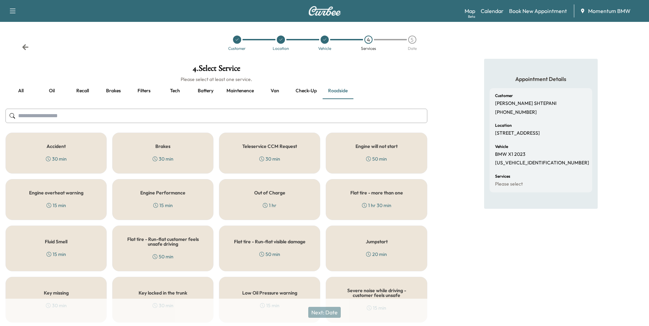
click at [391, 155] on div "Engine will not start 50 min" at bounding box center [376, 153] width 101 height 41
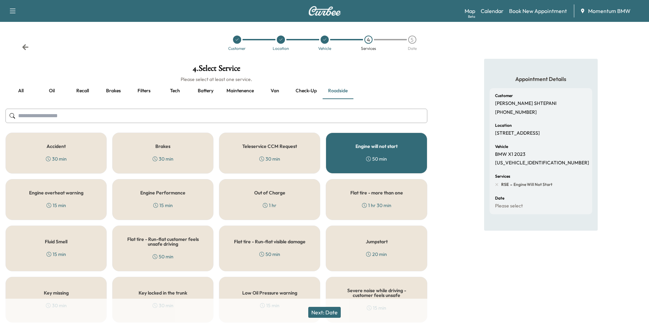
click at [334, 316] on button "Next: Date" at bounding box center [324, 312] width 32 height 11
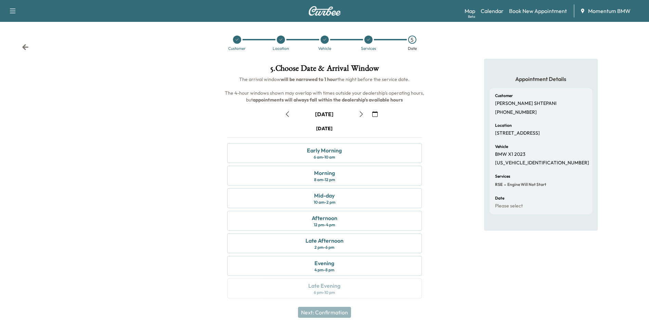
click at [288, 112] on icon "button" at bounding box center [287, 114] width 3 height 5
click at [335, 222] on div "Afternoon" at bounding box center [325, 218] width 26 height 8
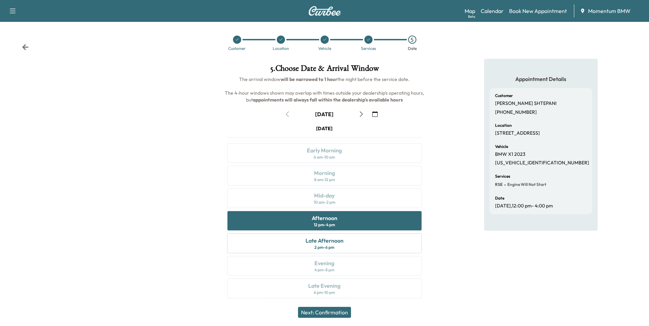
click at [332, 312] on button "Next: Confirmation" at bounding box center [324, 312] width 53 height 11
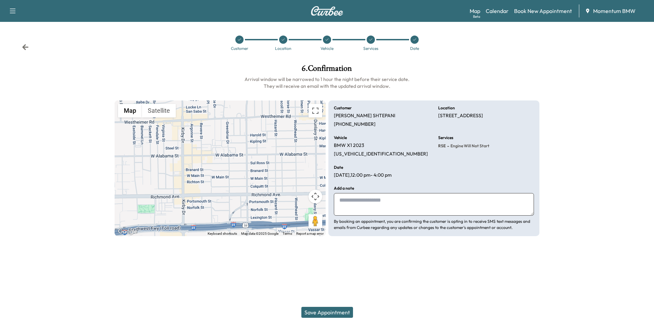
drag, startPoint x: 408, startPoint y: 208, endPoint x: 404, endPoint y: 207, distance: 4.2
click at [407, 207] on textarea at bounding box center [434, 204] width 200 height 23
type textarea "****"
click at [336, 312] on button "Save Appointment" at bounding box center [327, 312] width 52 height 11
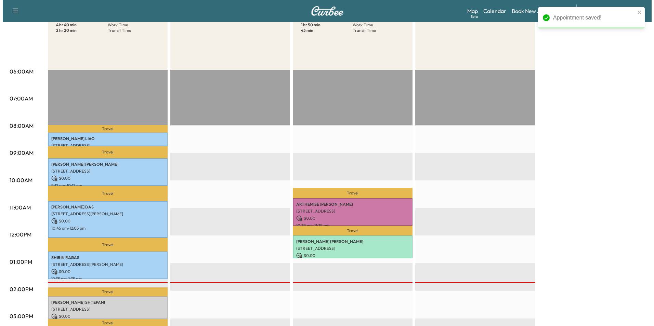
scroll to position [137, 0]
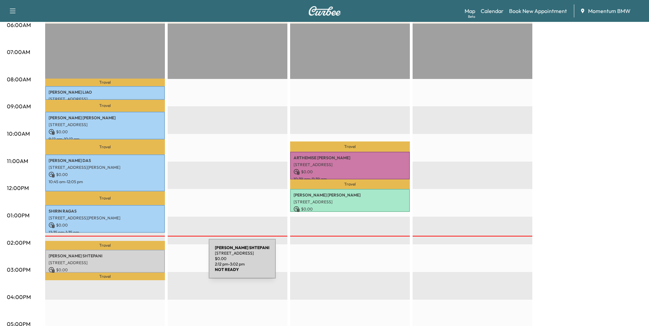
click at [157, 263] on p "[STREET_ADDRESS]" at bounding box center [105, 262] width 113 height 5
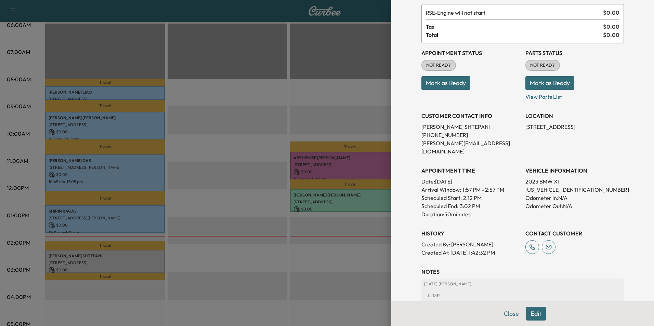
scroll to position [79, 0]
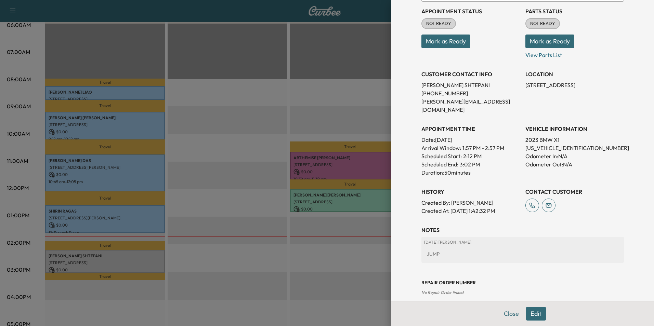
click at [531, 314] on button "Edit" at bounding box center [536, 314] width 20 height 14
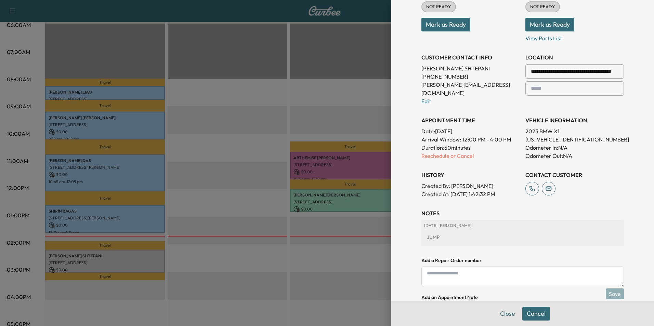
scroll to position [151, 0]
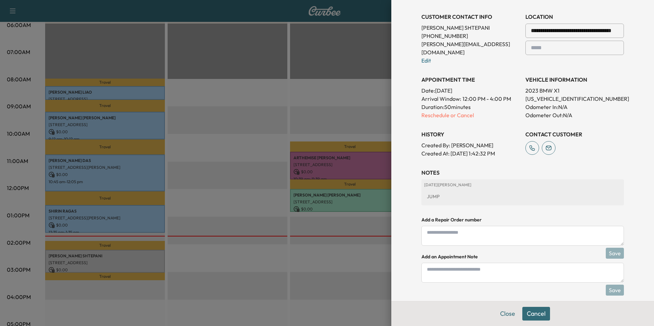
click at [465, 266] on textarea at bounding box center [522, 273] width 202 height 20
type textarea "****"
click at [614, 285] on button "Save" at bounding box center [615, 290] width 18 height 11
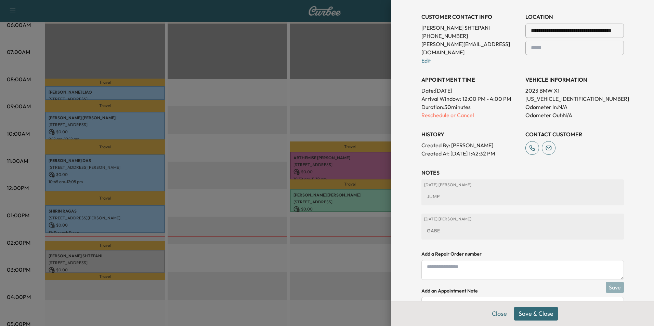
click at [539, 314] on button "Save & Close" at bounding box center [536, 314] width 44 height 14
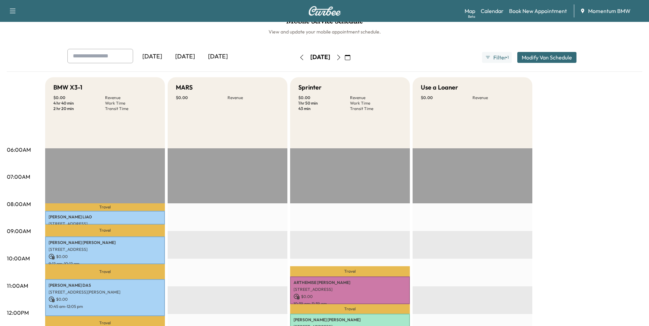
scroll to position [0, 0]
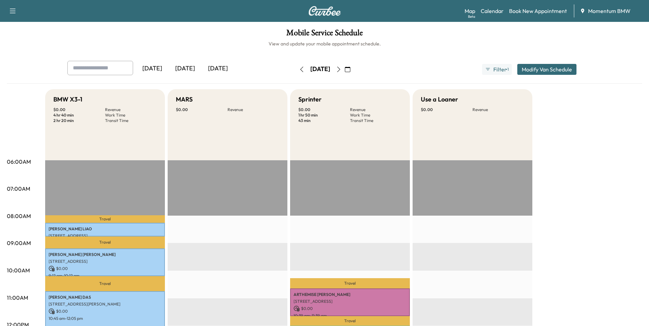
click at [344, 73] on button "button" at bounding box center [339, 69] width 12 height 11
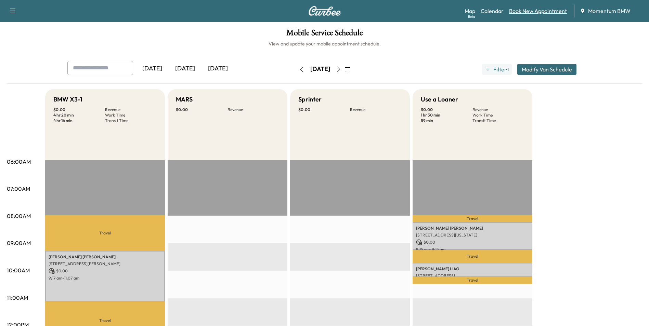
click at [536, 11] on link "Book New Appointment" at bounding box center [538, 11] width 58 height 8
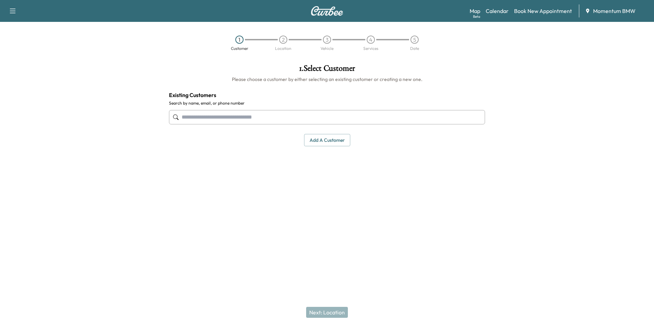
click at [322, 120] on input "text" at bounding box center [327, 117] width 316 height 14
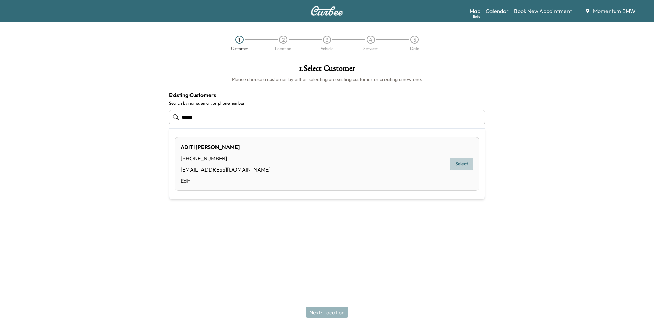
click at [465, 163] on button "Select" at bounding box center [462, 164] width 24 height 13
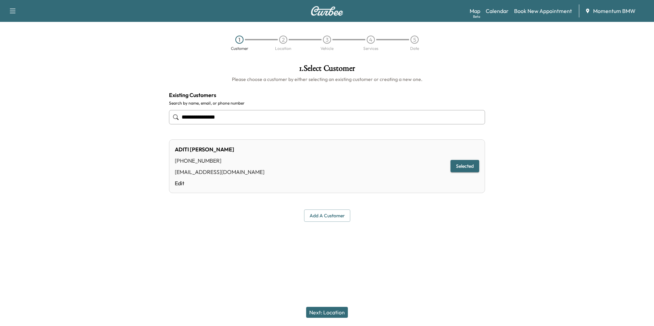
type input "**********"
click at [338, 315] on button "Next: Location" at bounding box center [327, 312] width 42 height 11
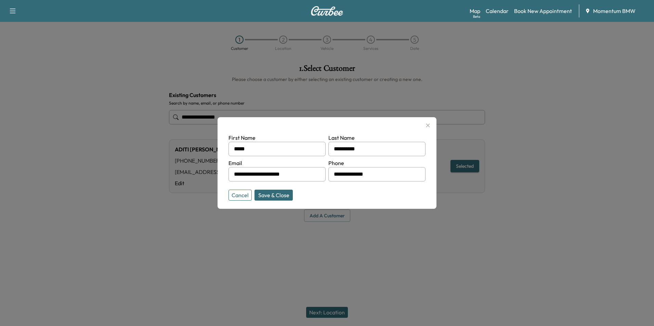
click at [271, 194] on button "Save & Close" at bounding box center [273, 195] width 38 height 11
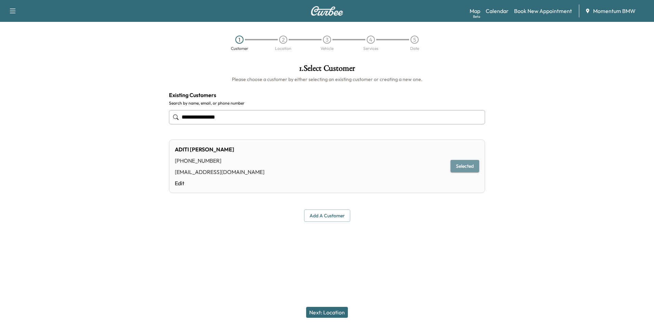
click at [464, 168] on button "Selected" at bounding box center [464, 166] width 29 height 13
click at [333, 314] on button "Next: Location" at bounding box center [327, 312] width 42 height 11
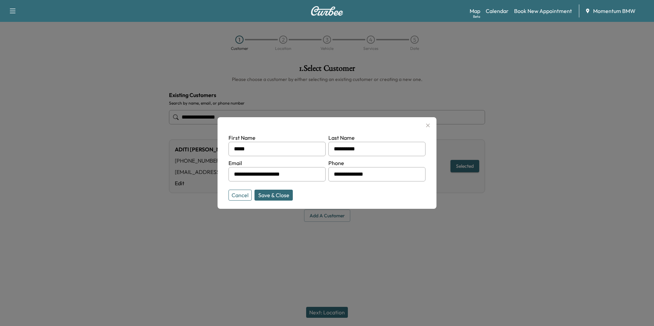
click at [237, 194] on button "Cancel" at bounding box center [239, 195] width 23 height 11
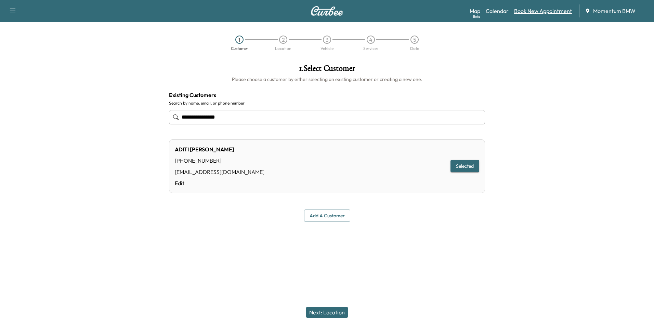
click at [534, 14] on link "Book New Appointment" at bounding box center [543, 11] width 58 height 8
click at [346, 217] on button "Add a customer" at bounding box center [327, 216] width 46 height 13
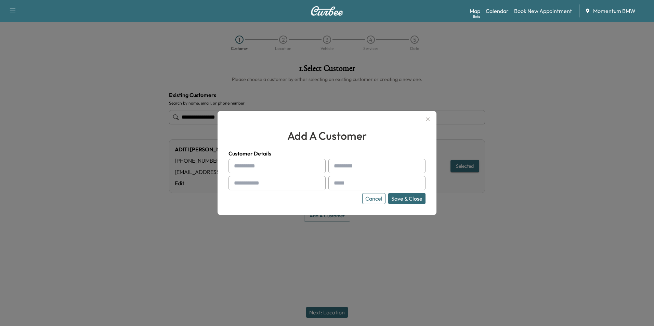
click at [287, 168] on input "text" at bounding box center [276, 166] width 97 height 14
type input "*****"
click at [388, 193] on button "Save & Close" at bounding box center [406, 198] width 37 height 11
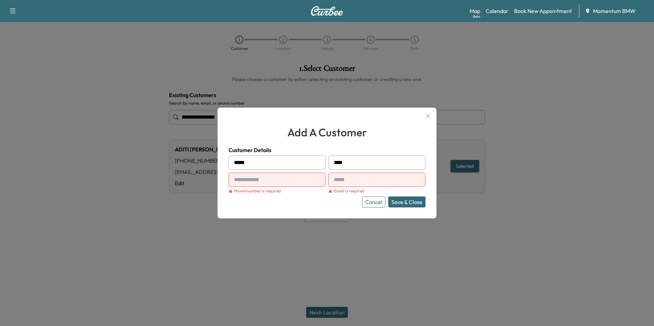
click at [356, 165] on input "****" at bounding box center [376, 163] width 97 height 14
type input "**********"
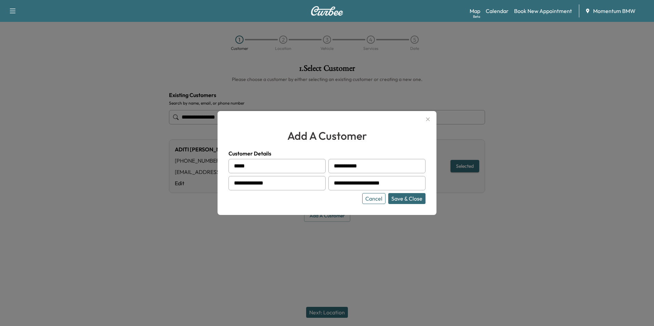
click at [410, 199] on button "Save & Close" at bounding box center [406, 198] width 37 height 11
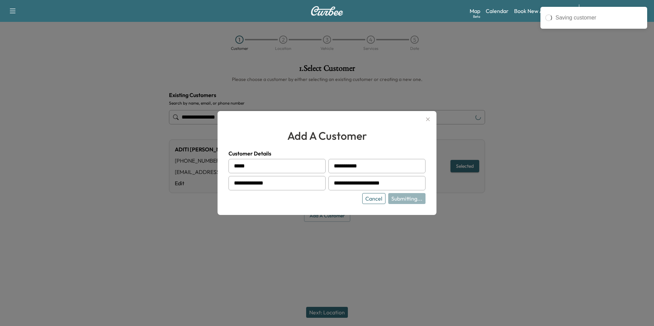
type input "**********"
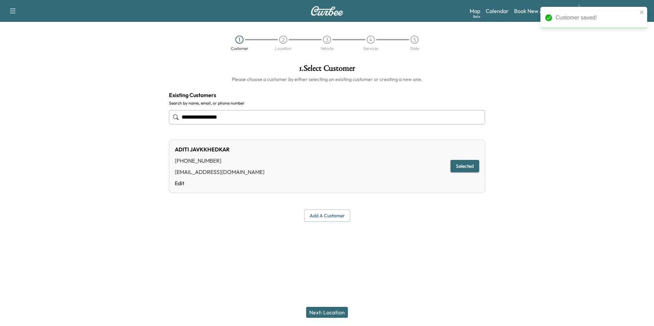
click at [333, 314] on button "Next: Location" at bounding box center [327, 312] width 42 height 11
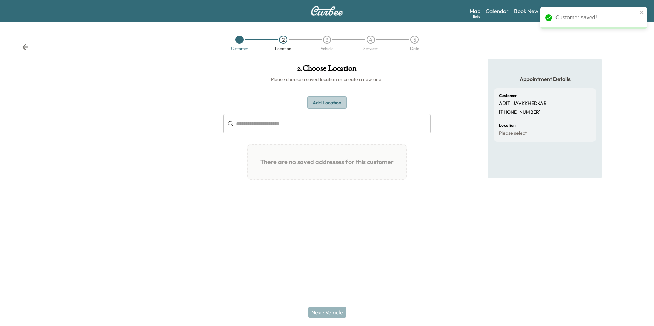
click at [322, 106] on button "Add Location" at bounding box center [327, 102] width 40 height 13
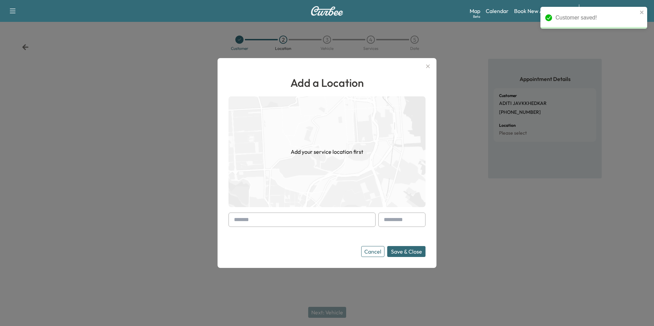
click at [303, 223] on input "text" at bounding box center [301, 220] width 147 height 14
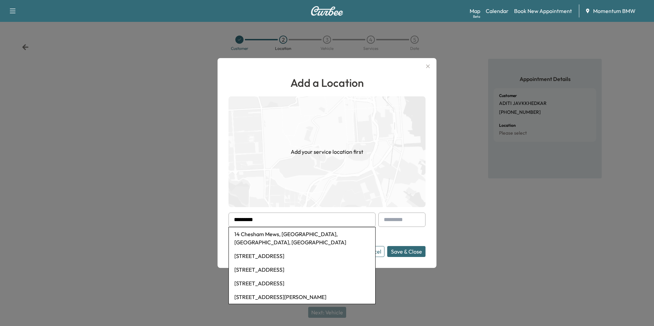
click at [291, 235] on li "14 Chesham Mews, [GEOGRAPHIC_DATA], [GEOGRAPHIC_DATA], [GEOGRAPHIC_DATA]" at bounding box center [302, 238] width 146 height 22
type input "**********"
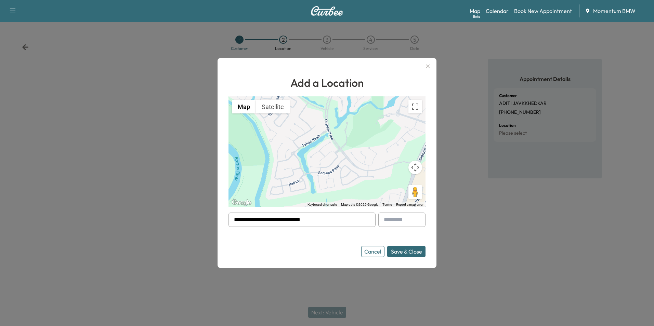
click at [411, 253] on button "Save & Close" at bounding box center [406, 251] width 38 height 11
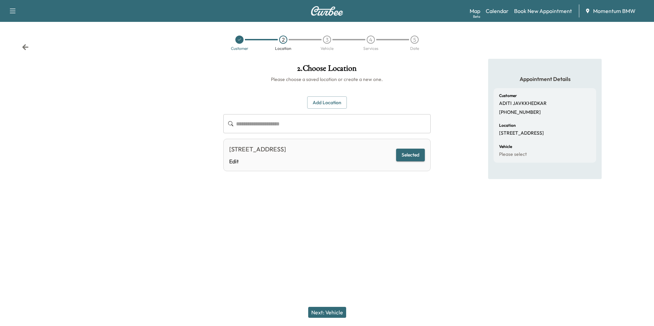
click at [337, 310] on button "Next: Vehicle" at bounding box center [327, 312] width 38 height 11
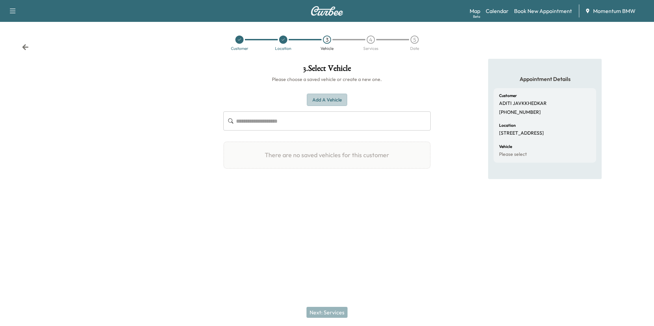
click at [332, 101] on button "Add a Vehicle" at bounding box center [327, 100] width 40 height 13
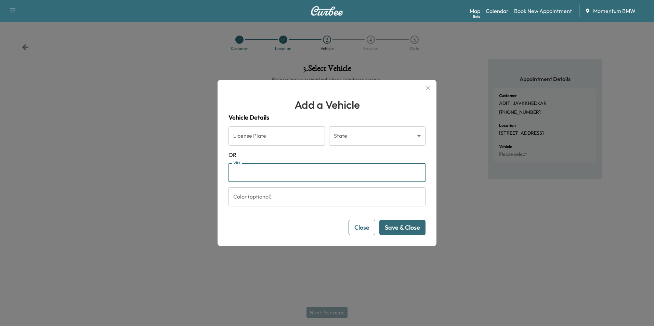
paste input "**********"
type input "**********"
click at [408, 231] on button "Save & Close" at bounding box center [402, 227] width 46 height 15
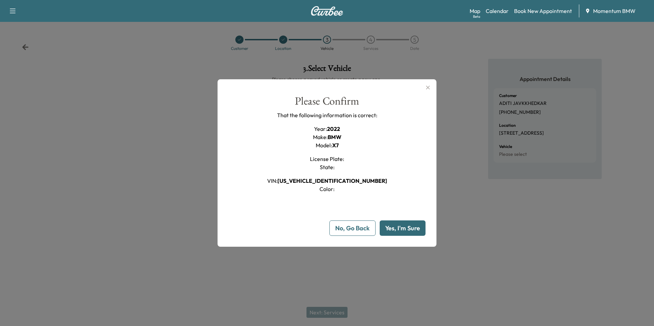
click at [408, 231] on button "Yes, I'm Sure" at bounding box center [403, 228] width 46 height 15
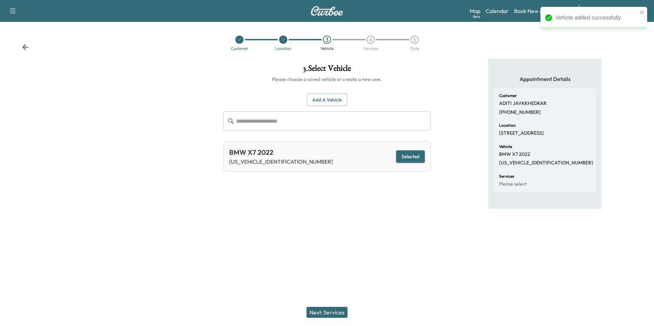
click at [335, 312] on button "Next: Services" at bounding box center [326, 312] width 41 height 11
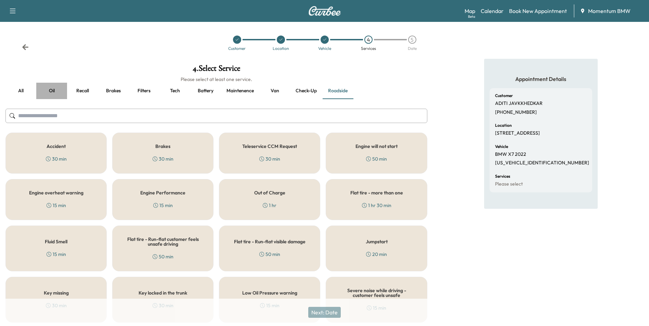
click at [55, 92] on button "Oil" at bounding box center [51, 91] width 31 height 16
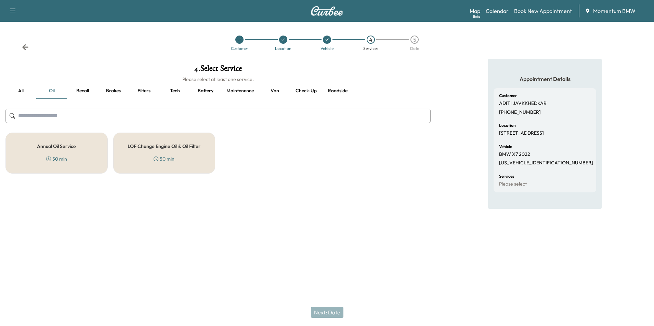
click at [66, 148] on h5 "Annual Oil Service" at bounding box center [56, 146] width 39 height 5
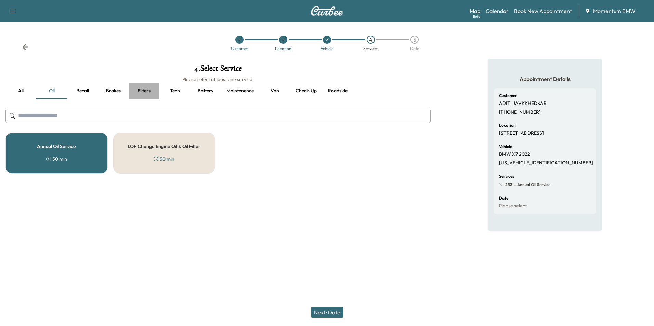
click at [140, 92] on button "Filters" at bounding box center [144, 91] width 31 height 16
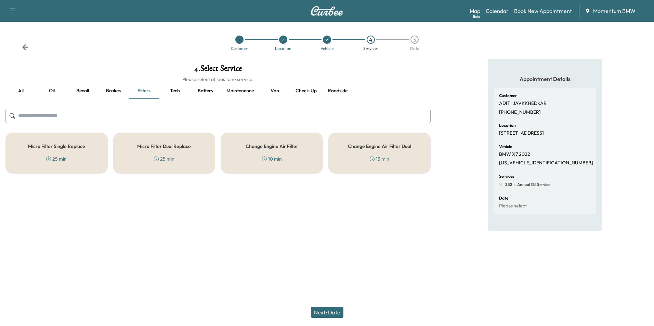
click at [80, 145] on h5 "Micro Filter Single Replace" at bounding box center [56, 146] width 57 height 5
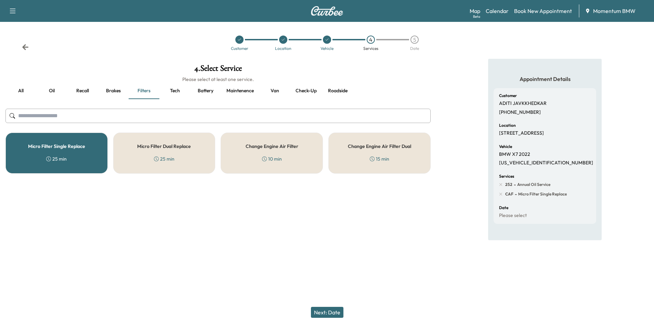
click at [285, 156] on div "Change Engine Air Filter 10 min" at bounding box center [272, 153] width 102 height 41
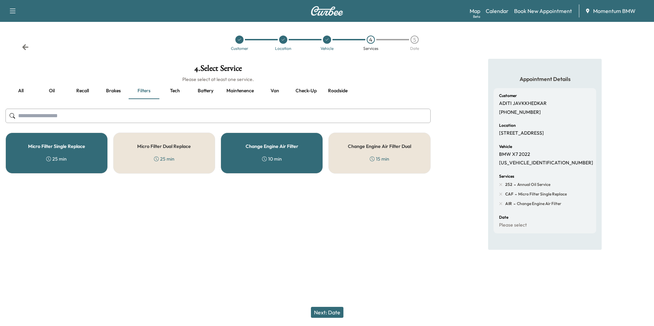
drag, startPoint x: 339, startPoint y: 313, endPoint x: 335, endPoint y: 311, distance: 4.9
click at [337, 312] on button "Next: Date" at bounding box center [327, 312] width 32 height 11
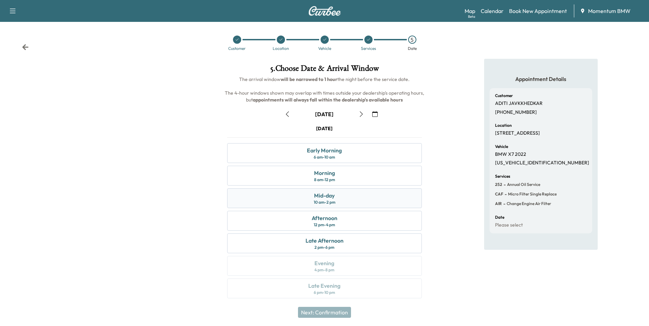
click at [328, 195] on div "Mid-day" at bounding box center [324, 196] width 21 height 8
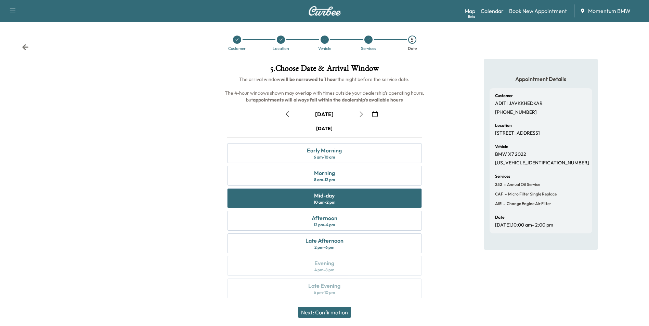
click at [338, 314] on button "Next: Confirmation" at bounding box center [324, 312] width 53 height 11
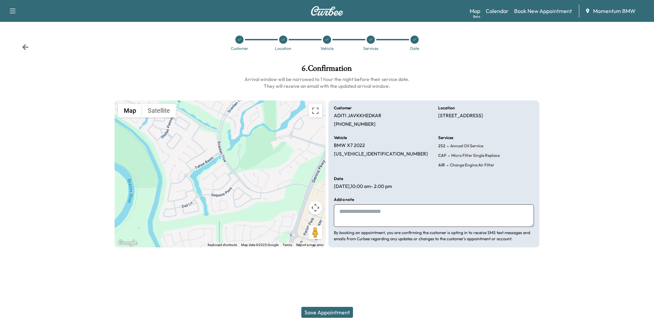
click at [405, 220] on textarea at bounding box center [434, 216] width 200 height 23
type textarea "********"
click at [330, 314] on button "Save Appointment" at bounding box center [327, 312] width 52 height 11
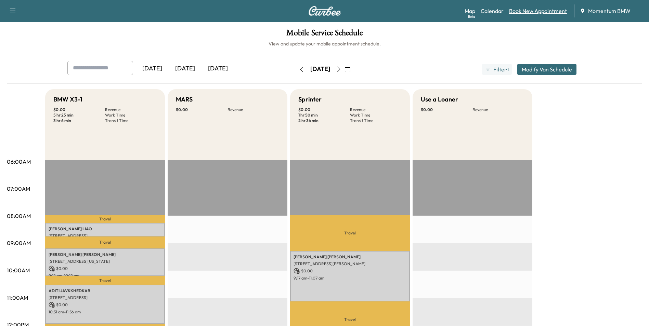
click at [535, 8] on link "Book New Appointment" at bounding box center [538, 11] width 58 height 8
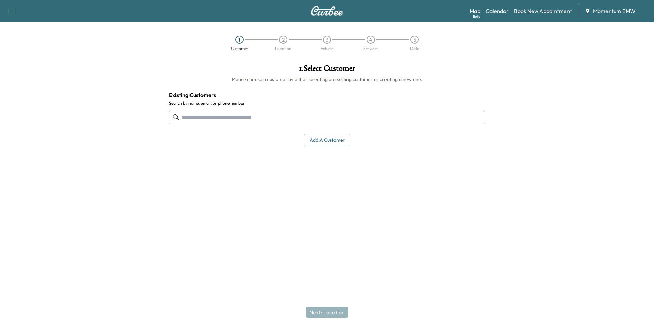
click at [266, 119] on input "text" at bounding box center [327, 117] width 316 height 14
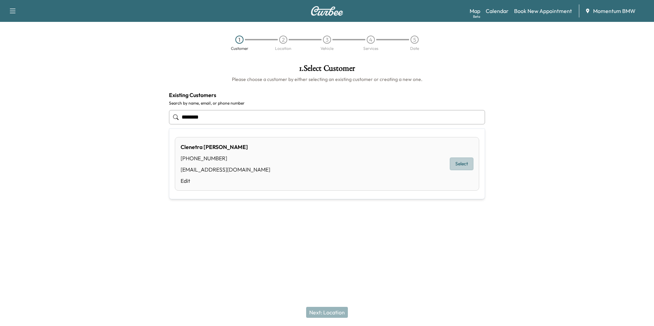
click at [462, 164] on button "Select" at bounding box center [462, 164] width 24 height 13
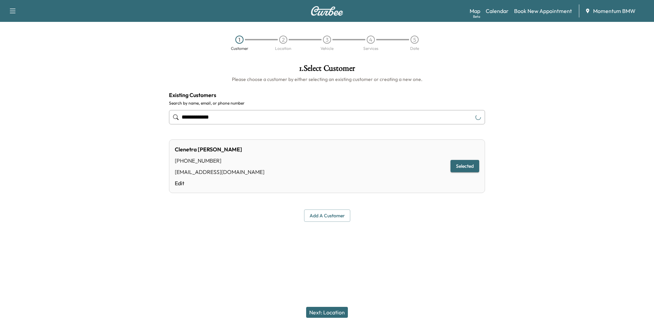
type input "**********"
click at [334, 313] on button "Next: Location" at bounding box center [327, 312] width 42 height 11
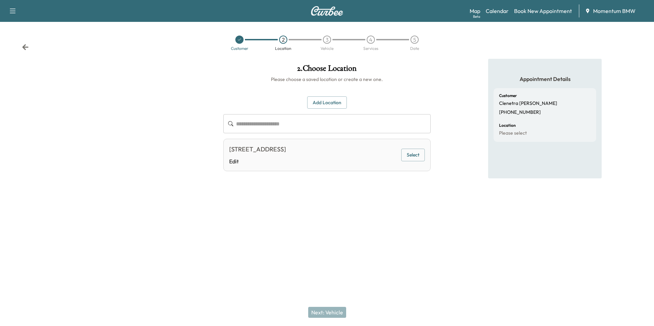
drag, startPoint x: 410, startPoint y: 156, endPoint x: 415, endPoint y: 152, distance: 6.5
click at [410, 157] on button "Select" at bounding box center [413, 155] width 24 height 13
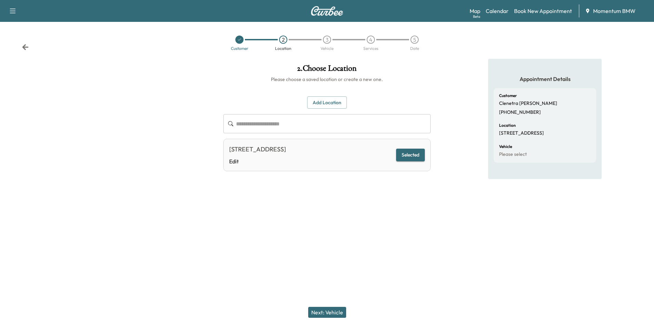
click at [330, 311] on button "Next: Vehicle" at bounding box center [327, 312] width 38 height 11
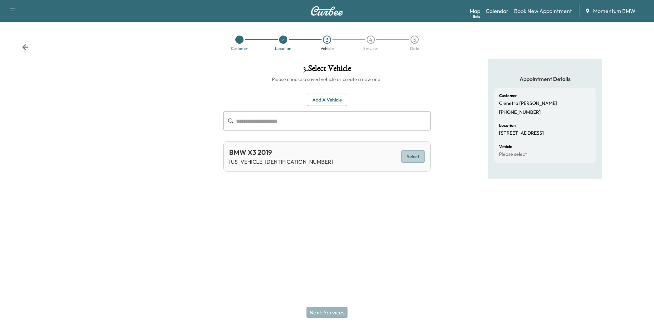
click at [419, 158] on button "Select" at bounding box center [413, 157] width 24 height 13
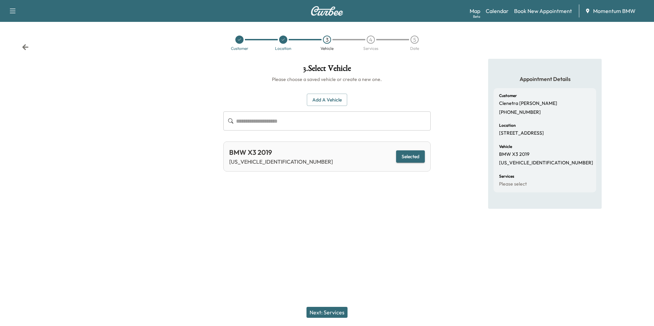
click at [334, 314] on button "Next: Services" at bounding box center [326, 312] width 41 height 11
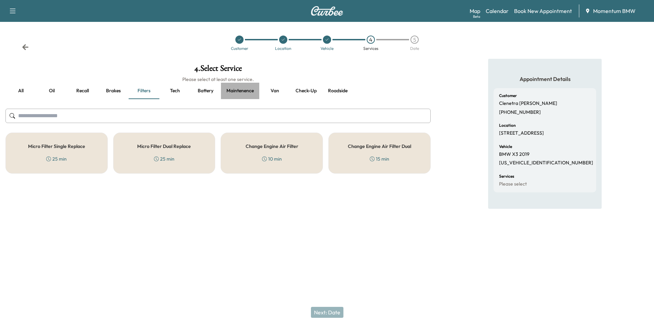
click at [240, 91] on button "Maintenence" at bounding box center [240, 91] width 38 height 16
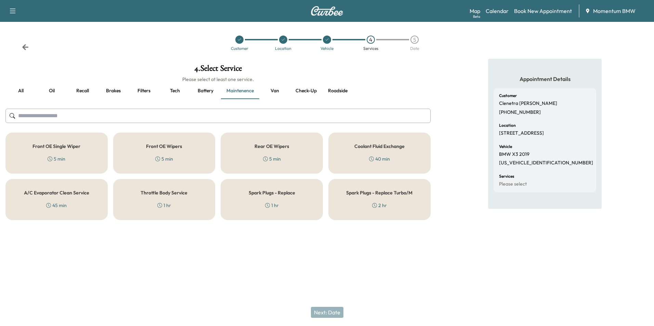
click at [371, 158] on icon at bounding box center [371, 159] width 5 height 5
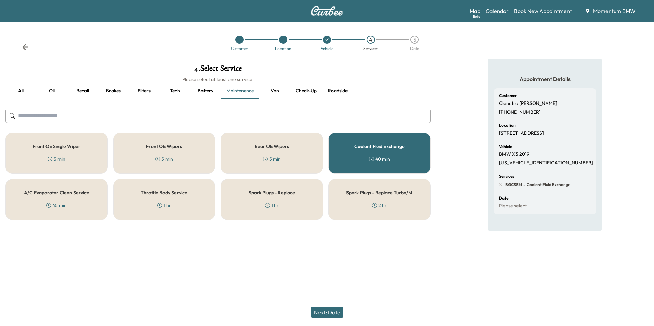
click at [113, 90] on button "Brakes" at bounding box center [113, 91] width 31 height 16
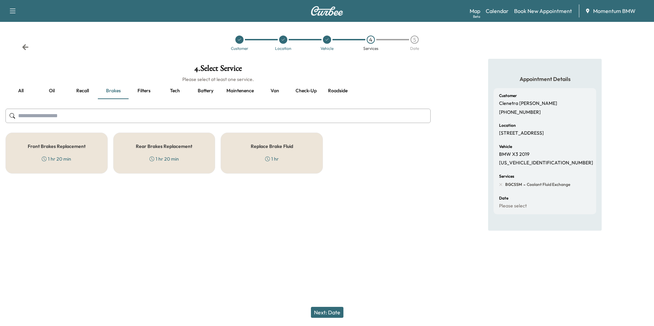
click at [280, 156] on div "Replace Brake Fluid 1 hr" at bounding box center [272, 153] width 102 height 41
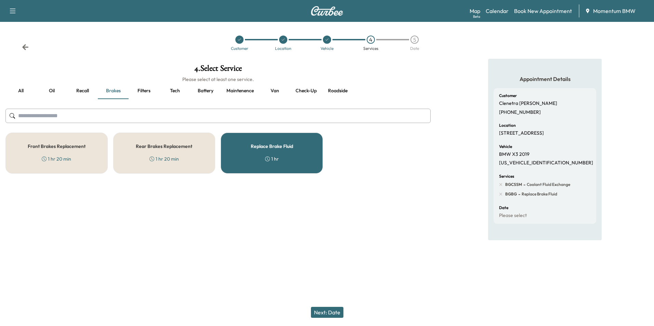
click at [333, 311] on button "Next: Date" at bounding box center [327, 312] width 32 height 11
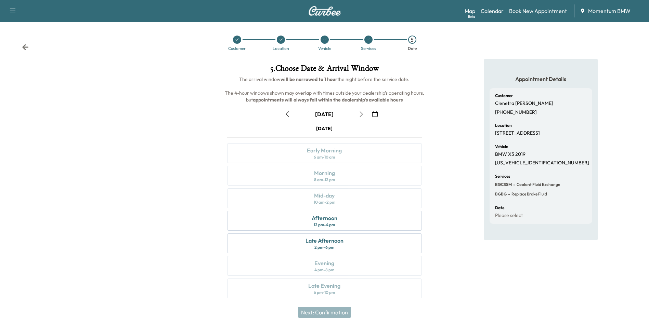
click at [378, 114] on icon "button" at bounding box center [374, 114] width 5 height 5
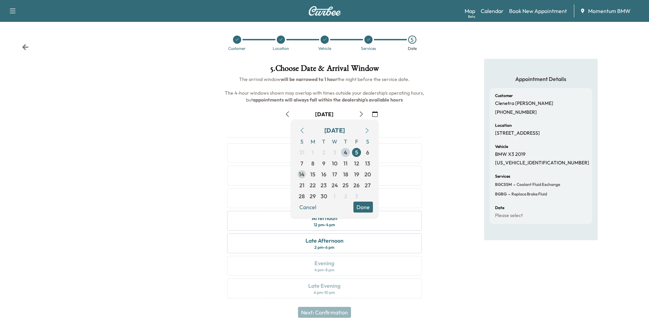
click at [313, 174] on span "15" at bounding box center [312, 174] width 5 height 8
click at [364, 206] on button "Done" at bounding box center [362, 207] width 19 height 11
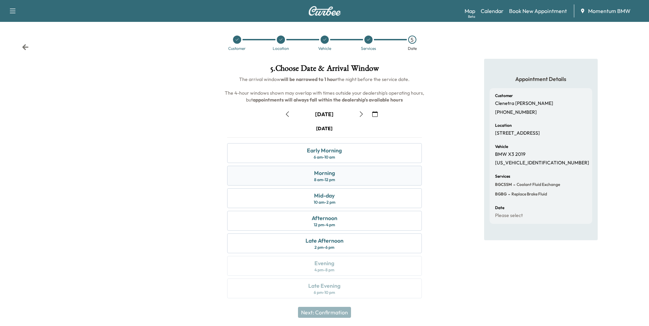
click at [325, 174] on div "Morning" at bounding box center [324, 173] width 21 height 8
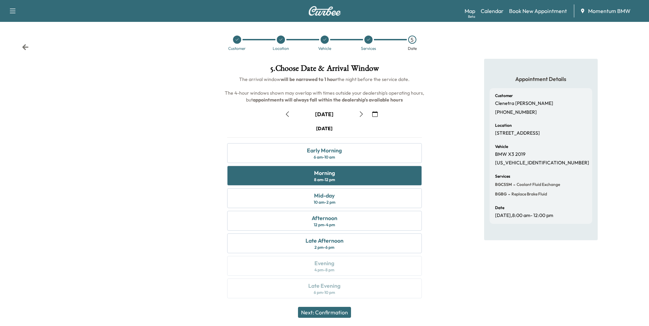
click at [341, 313] on button "Next: Confirmation" at bounding box center [324, 312] width 53 height 11
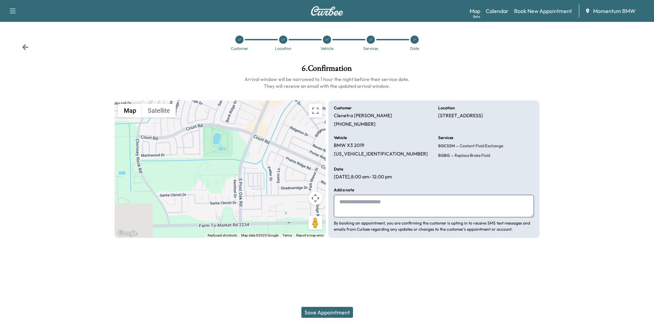
click at [370, 208] on textarea at bounding box center [434, 206] width 200 height 23
type textarea "**********"
click at [345, 314] on button "Save Appointment" at bounding box center [327, 312] width 52 height 11
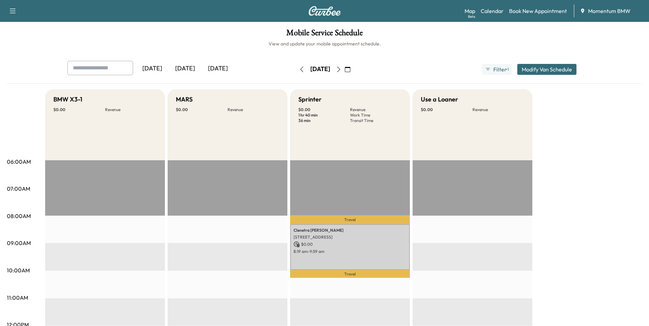
click at [350, 69] on icon "button" at bounding box center [347, 69] width 5 height 5
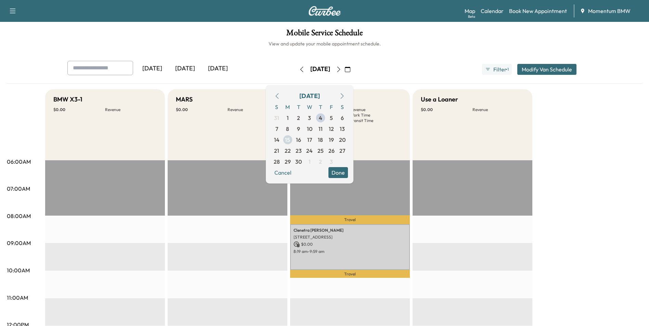
click at [290, 140] on span "15" at bounding box center [287, 140] width 5 height 8
click at [364, 249] on p "8:19 am - 9:59 am" at bounding box center [349, 251] width 113 height 5
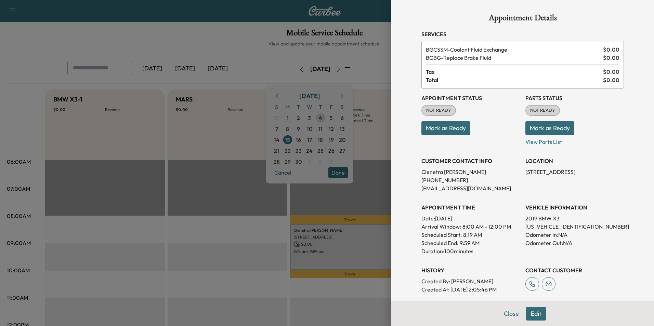
click at [533, 314] on button "Edit" at bounding box center [536, 314] width 20 height 14
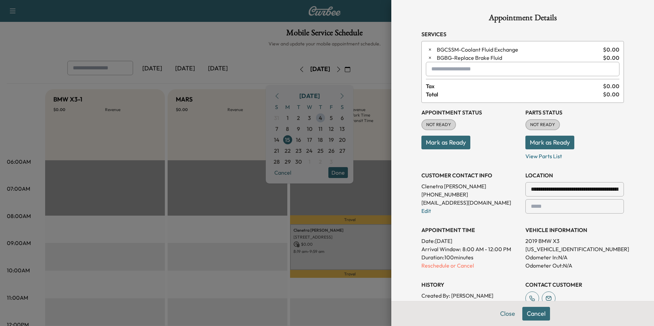
click at [590, 190] on input "**********" at bounding box center [574, 189] width 99 height 14
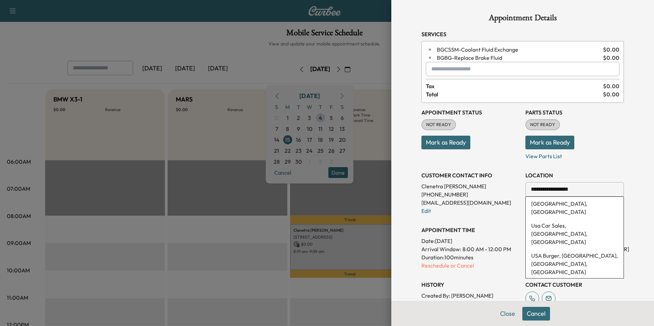
click at [589, 192] on input "**********" at bounding box center [574, 189] width 99 height 14
type input "*"
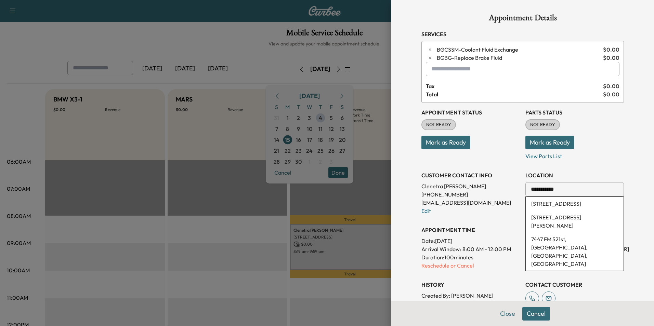
click at [589, 205] on li "[STREET_ADDRESS]" at bounding box center [575, 204] width 98 height 14
type input "**********"
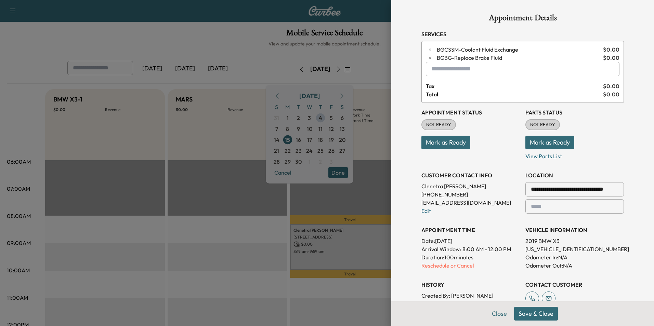
click at [578, 208] on input "text" at bounding box center [574, 206] width 99 height 14
type input "*"
type input "**********"
click at [541, 316] on button "Save & Close" at bounding box center [536, 314] width 44 height 14
